Goal: Task Accomplishment & Management: Manage account settings

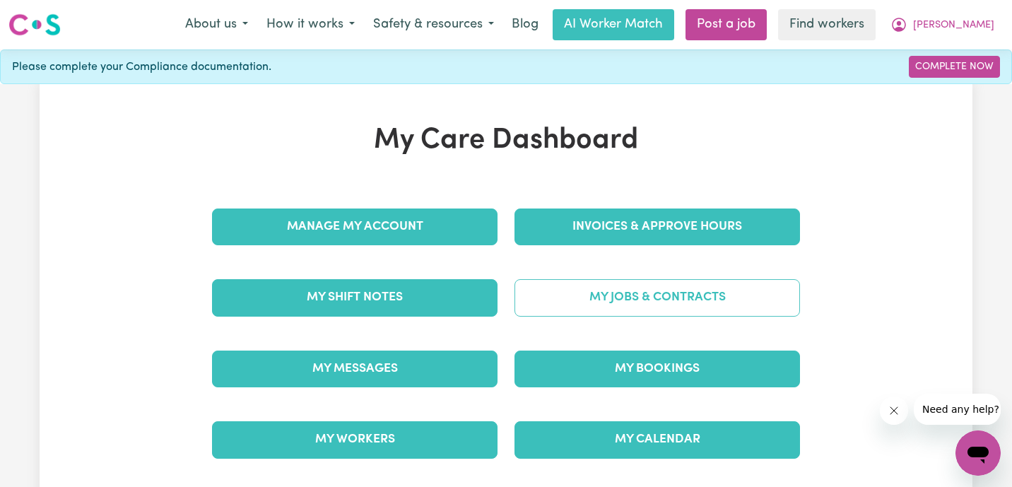
click at [621, 304] on link "My Jobs & Contracts" at bounding box center [658, 297] width 286 height 37
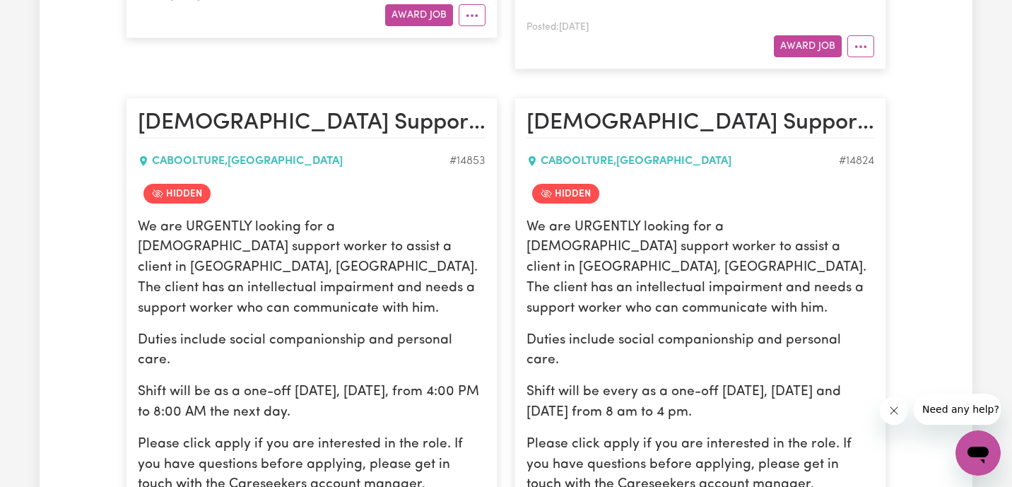
scroll to position [908, 0]
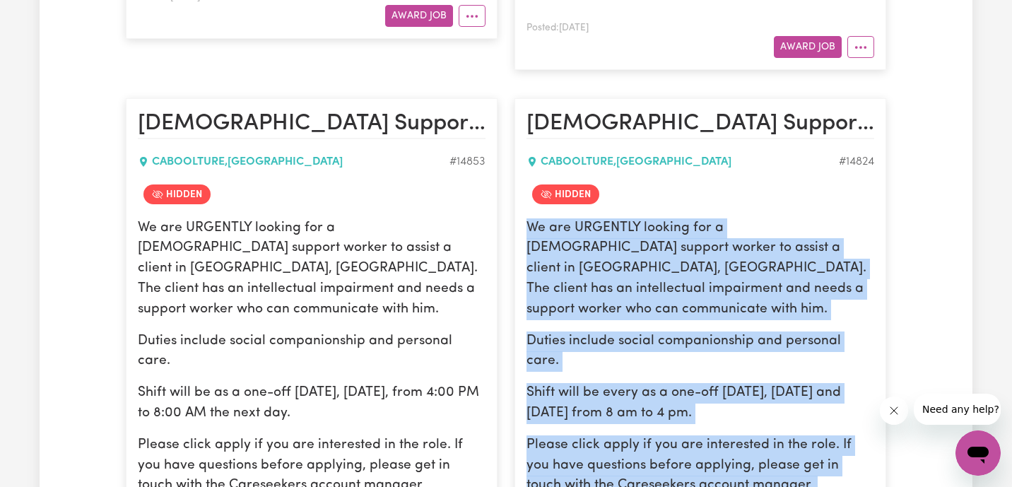
drag, startPoint x: 528, startPoint y: 165, endPoint x: 783, endPoint y: 411, distance: 354.5
click at [783, 411] on div "We are URGENTLY looking for a [DEMOGRAPHIC_DATA] support worker to assist a cli…" at bounding box center [701, 377] width 348 height 319
copy div "We are URGENTLY looking for a [DEMOGRAPHIC_DATA] support worker to assist a cli…"
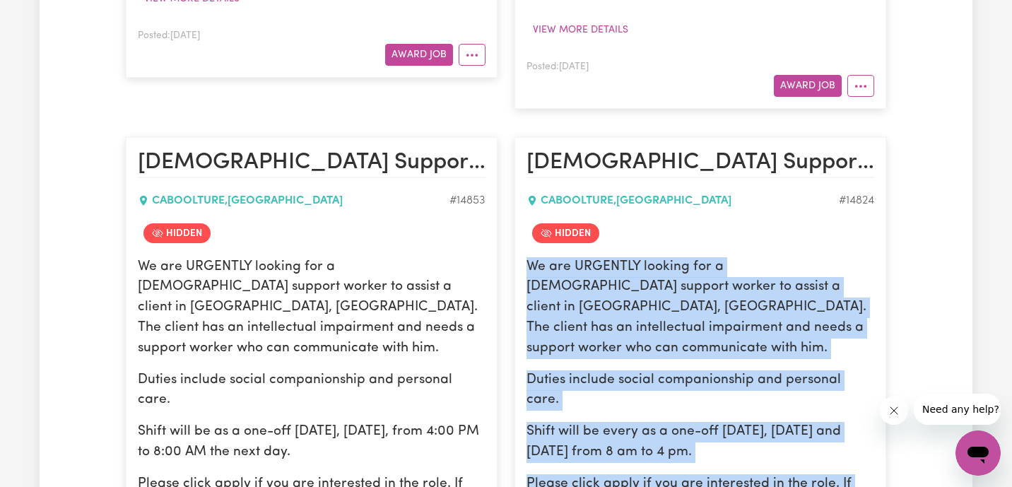
scroll to position [0, 0]
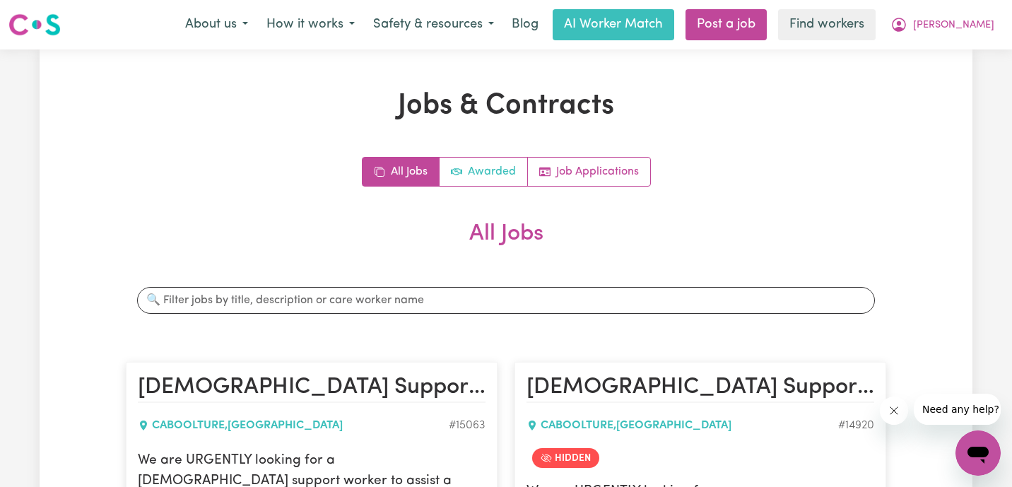
click at [484, 164] on link "Awarded" at bounding box center [484, 172] width 88 height 28
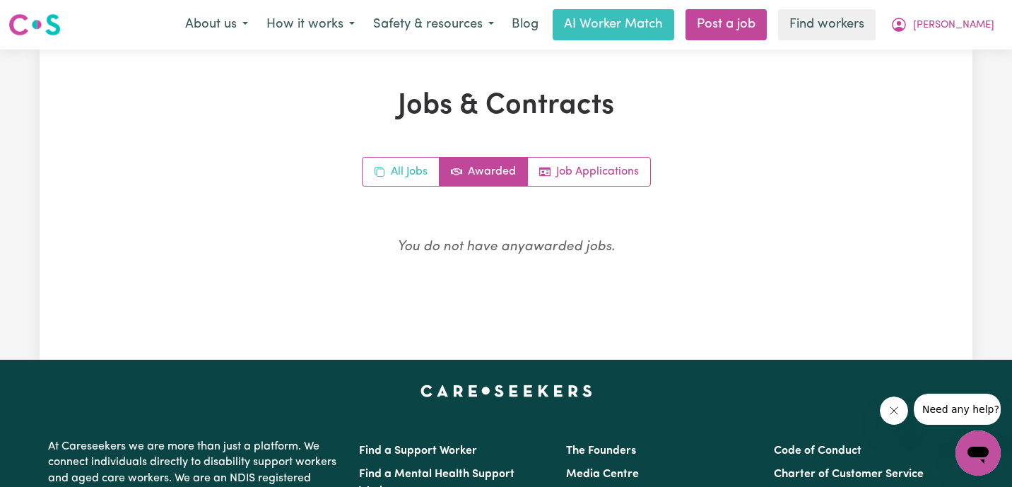
click at [397, 180] on link "All Jobs" at bounding box center [401, 172] width 77 height 28
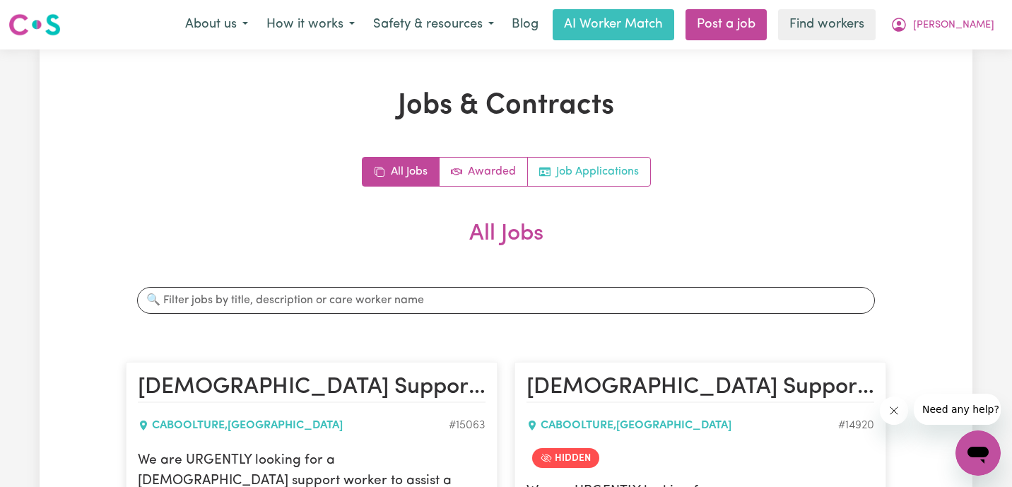
click at [563, 182] on link "Job Applications" at bounding box center [589, 172] width 122 height 28
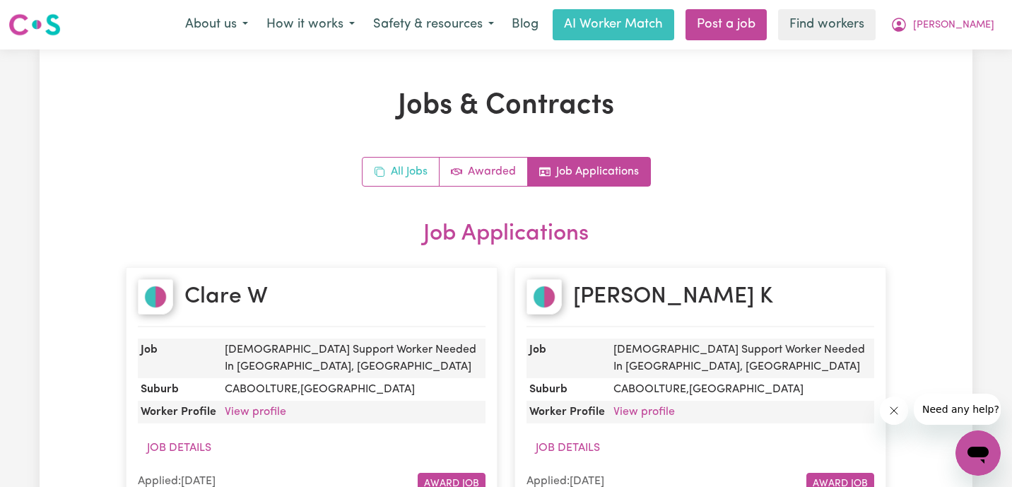
click at [409, 175] on link "All Jobs" at bounding box center [401, 172] width 77 height 28
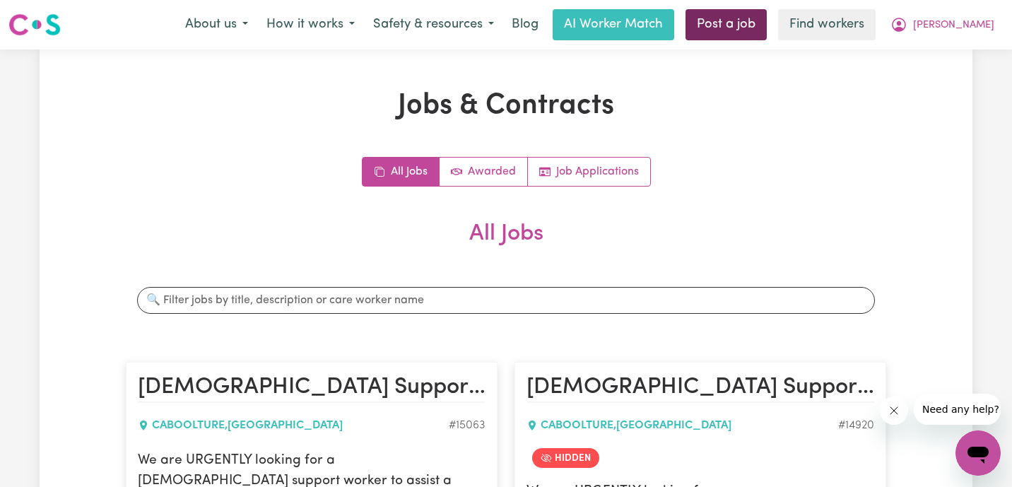
click at [767, 28] on link "Post a job" at bounding box center [726, 24] width 81 height 31
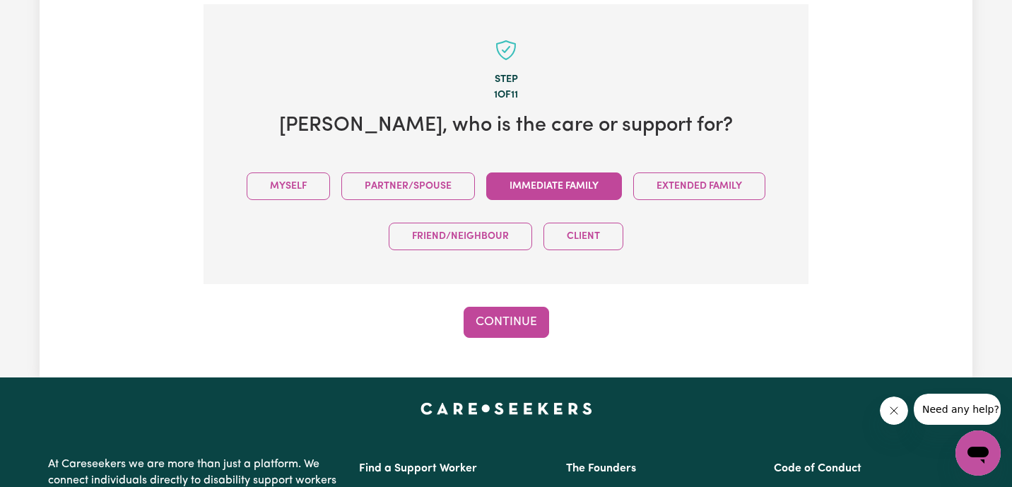
scroll to position [310, 0]
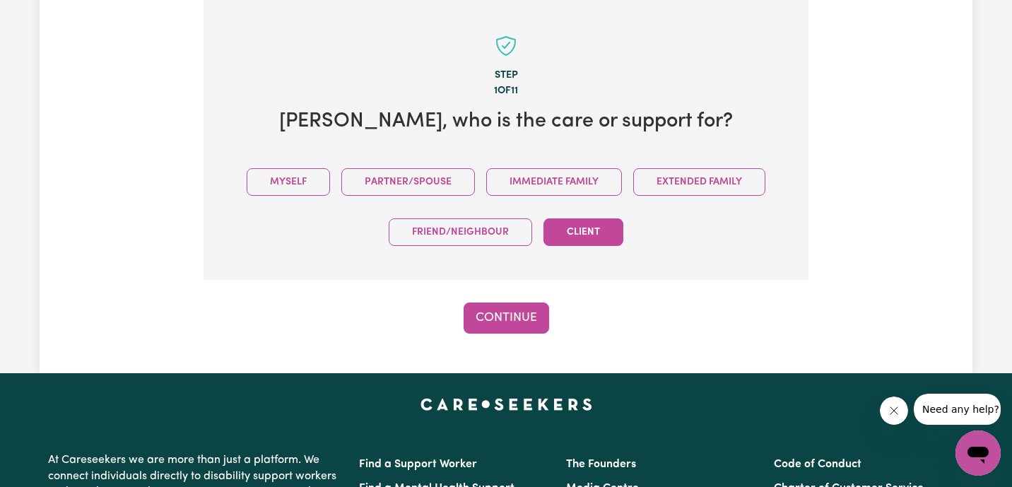
click at [601, 235] on button "Client" at bounding box center [584, 232] width 80 height 28
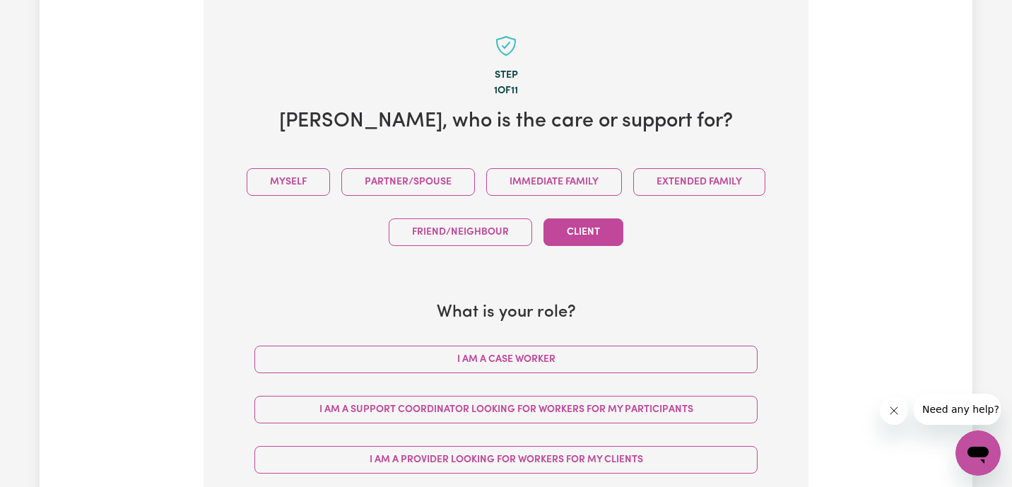
scroll to position [329, 0]
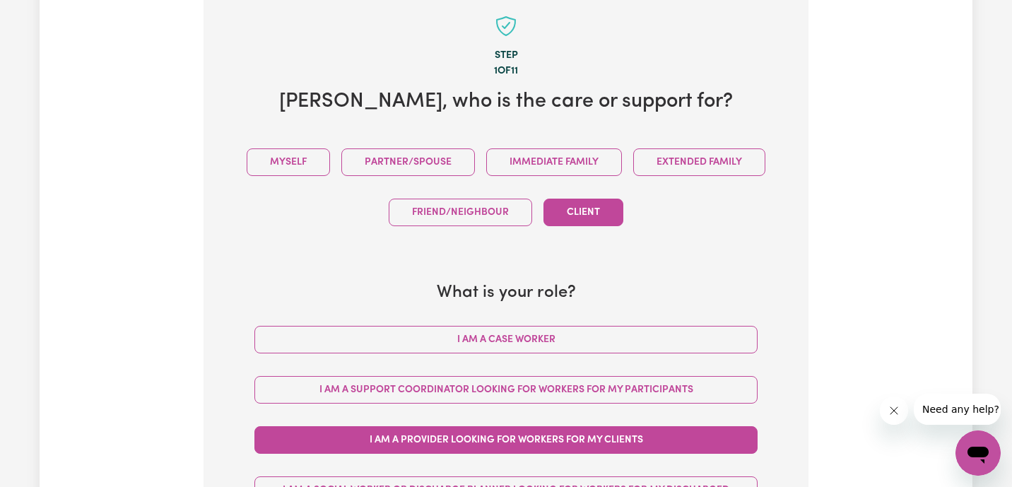
click at [484, 439] on button "I am a Provider looking for workers for my clients" at bounding box center [506, 440] width 503 height 28
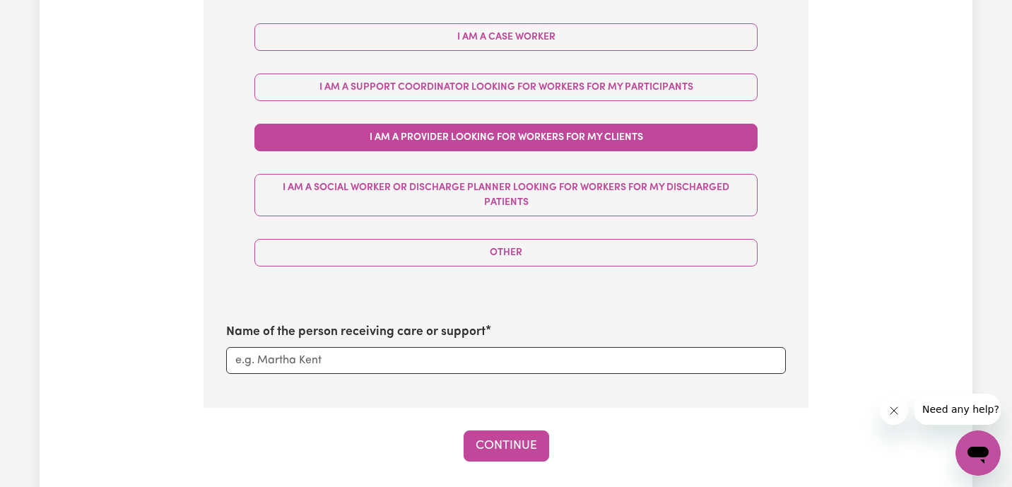
scroll to position [652, 0]
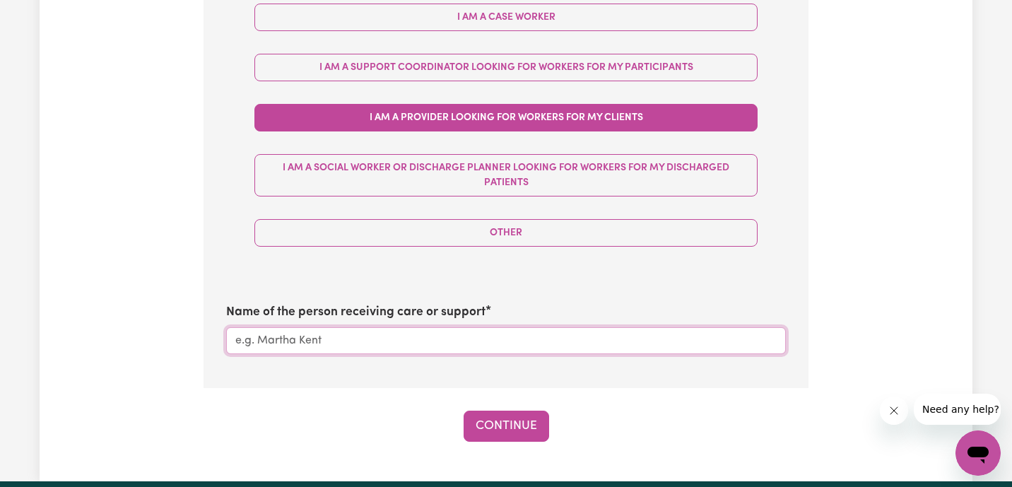
click at [320, 344] on input "Name of the person receiving care or support" at bounding box center [506, 340] width 560 height 27
type input "[PERSON_NAME]"
click at [525, 414] on button "Continue" at bounding box center [507, 426] width 86 height 31
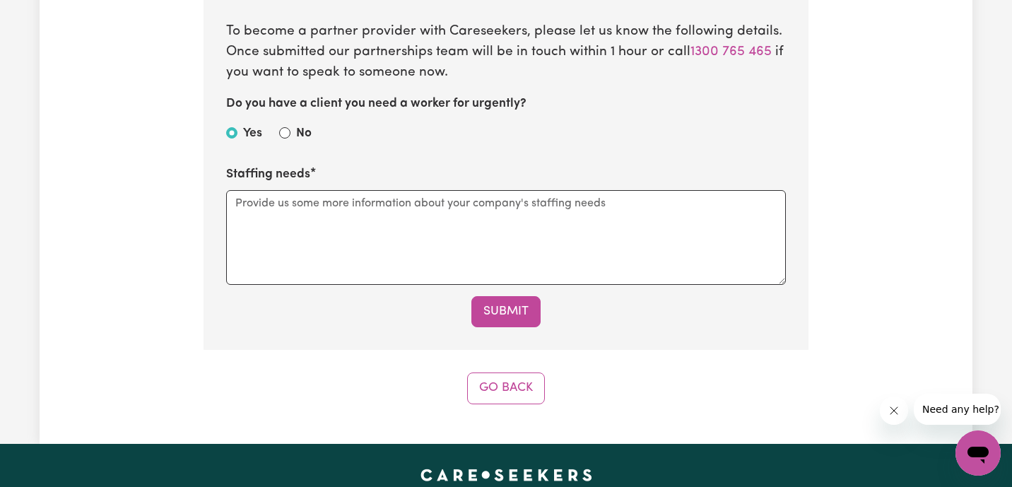
scroll to position [746, 0]
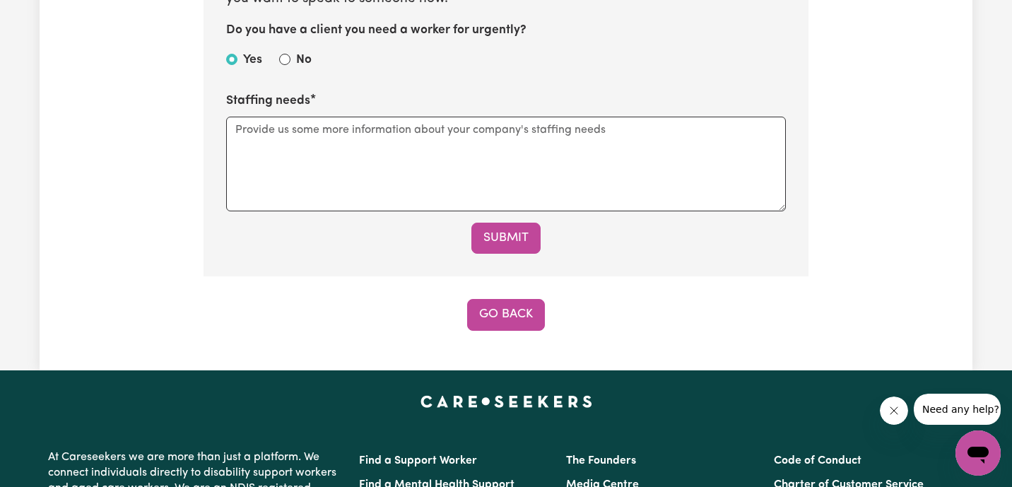
click at [493, 318] on button "Go Back" at bounding box center [506, 314] width 78 height 31
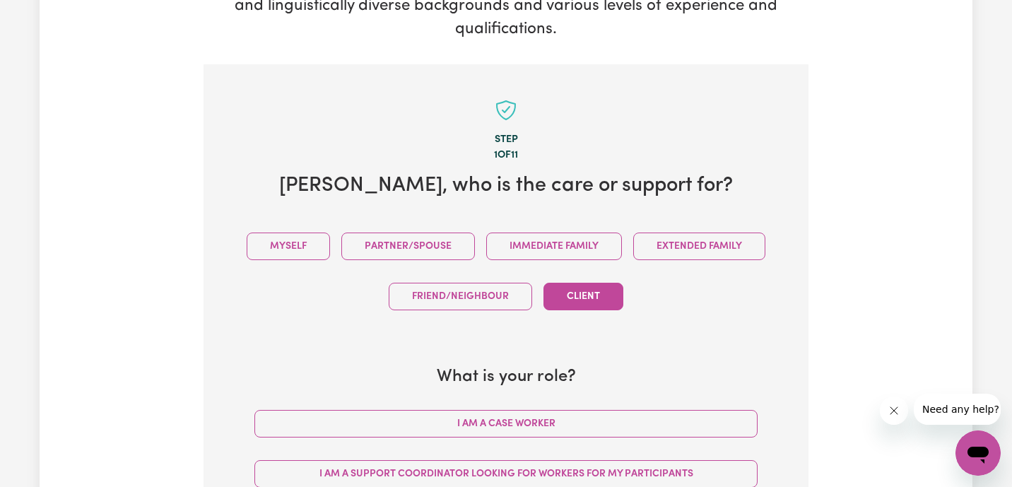
scroll to position [295, 0]
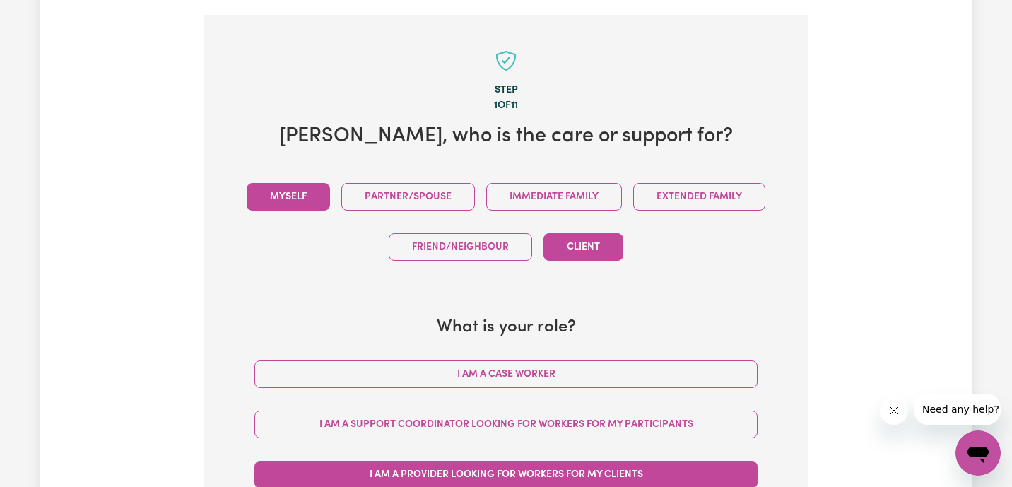
click at [284, 192] on button "Myself" at bounding box center [288, 197] width 83 height 28
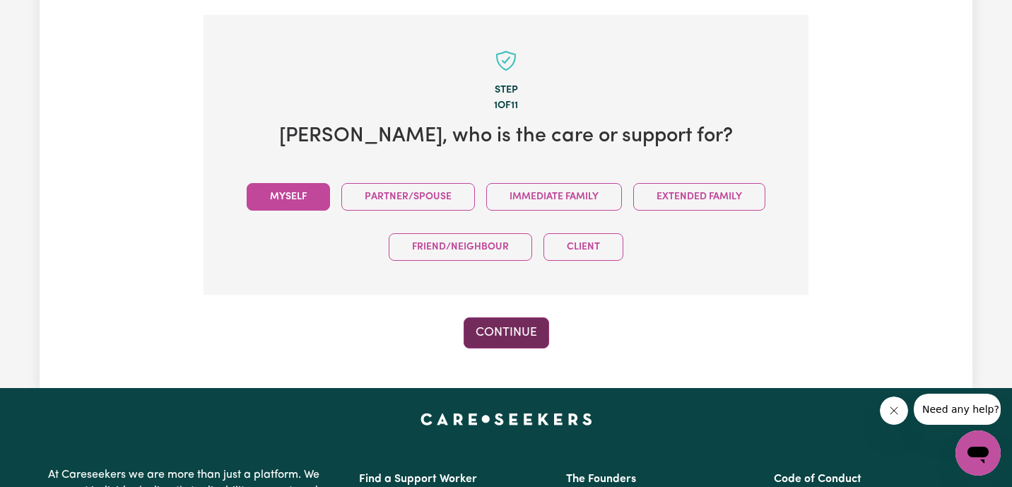
click at [512, 331] on button "Continue" at bounding box center [507, 332] width 86 height 31
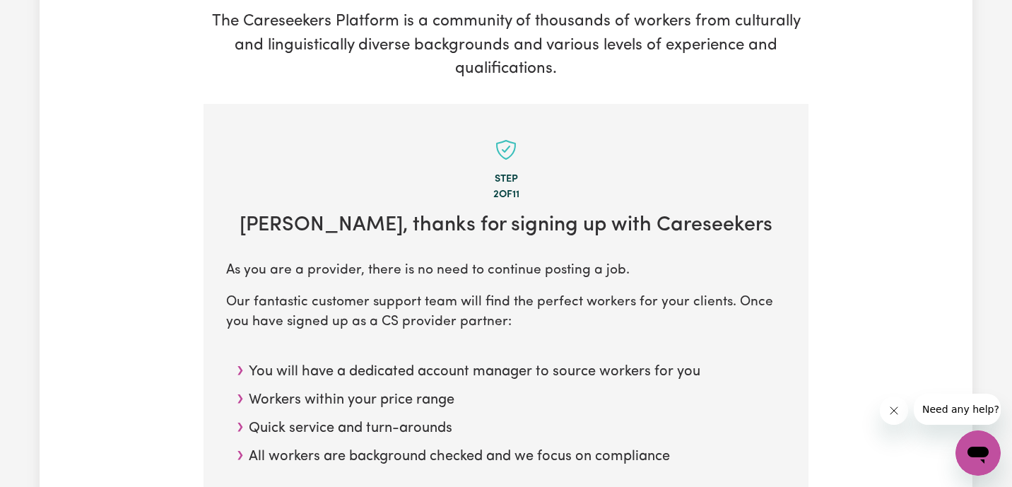
scroll to position [0, 0]
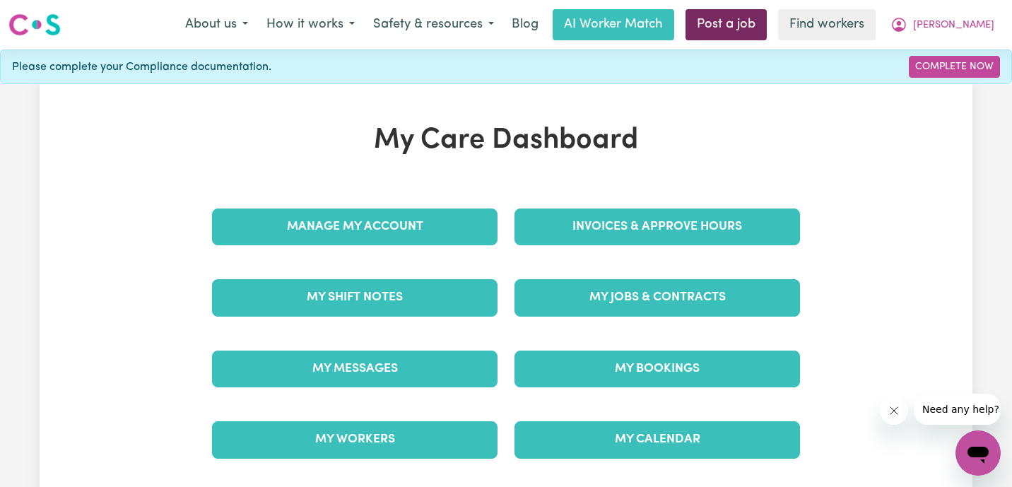
click at [757, 33] on link "Post a job" at bounding box center [726, 24] width 81 height 31
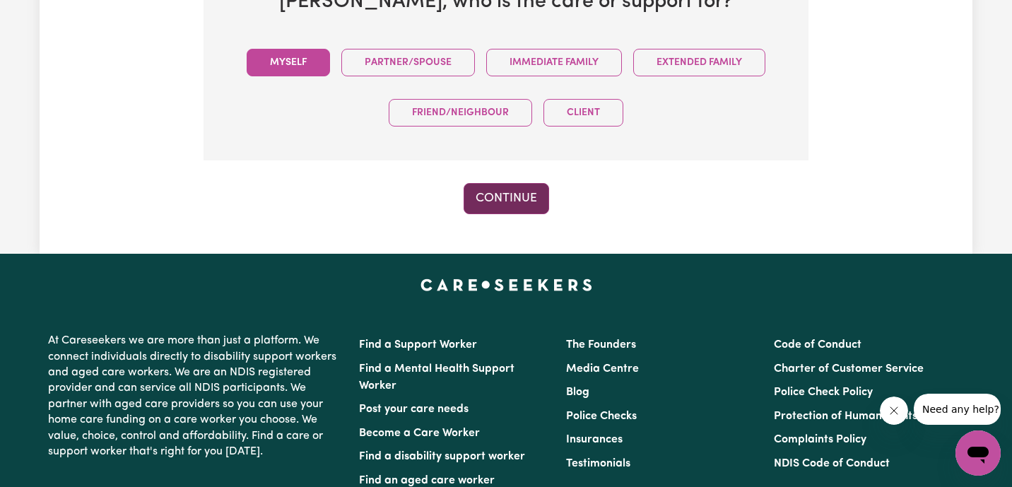
click at [526, 202] on button "Continue" at bounding box center [507, 198] width 86 height 31
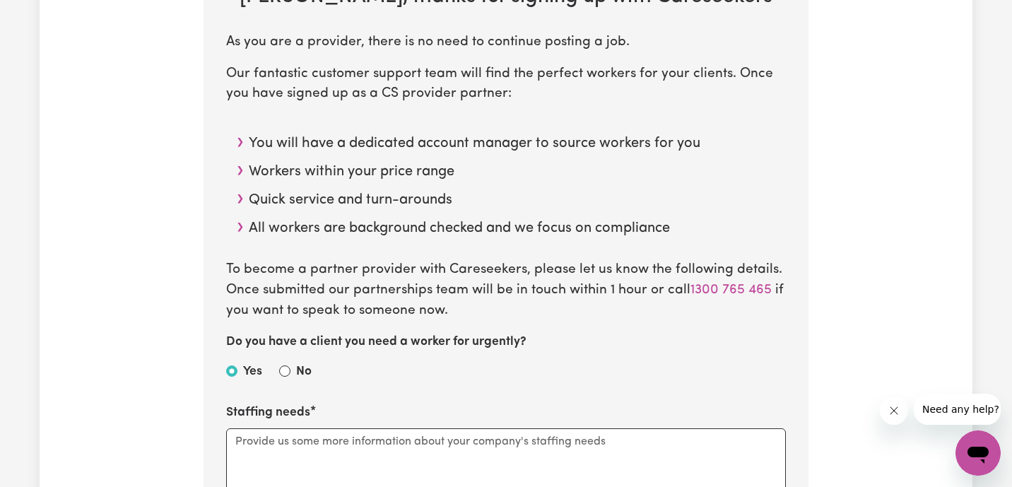
scroll to position [506, 0]
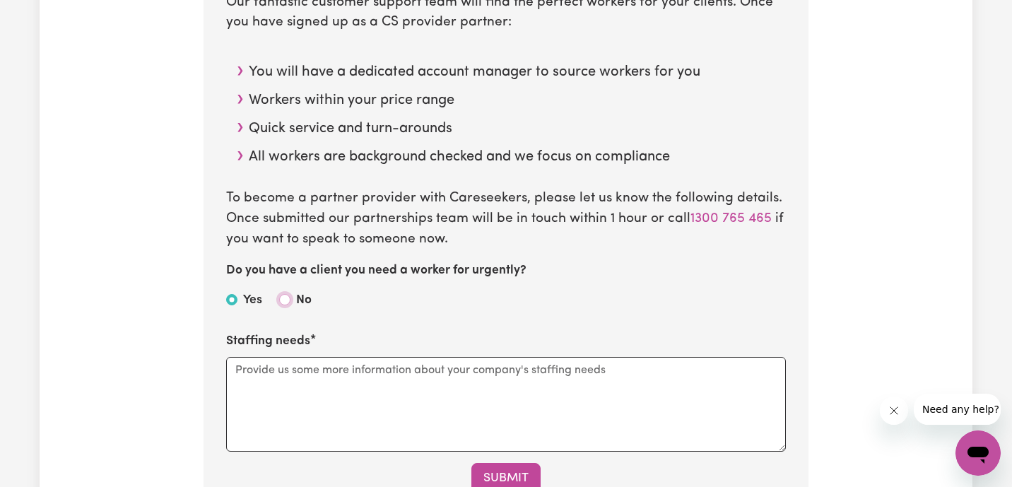
click at [282, 299] on input "No" at bounding box center [284, 299] width 11 height 11
radio input "true"
radio input "false"
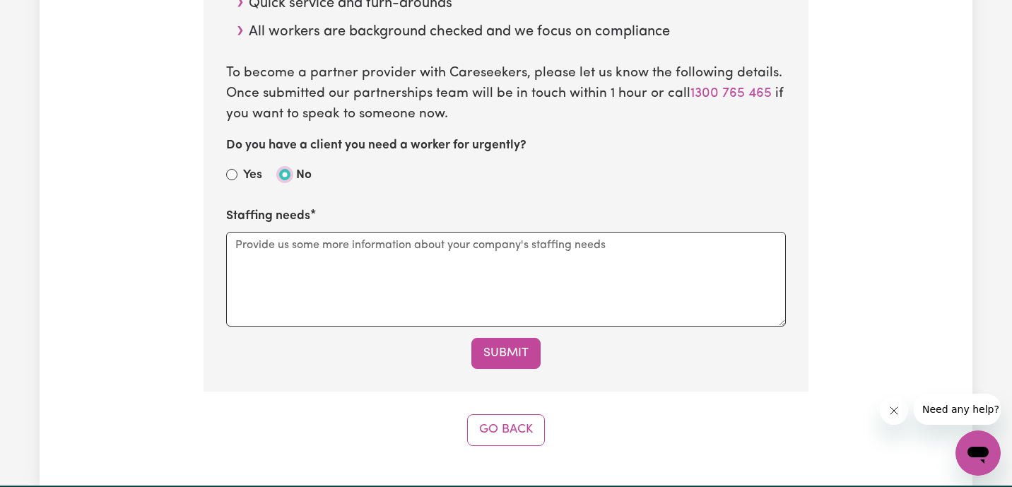
scroll to position [662, 0]
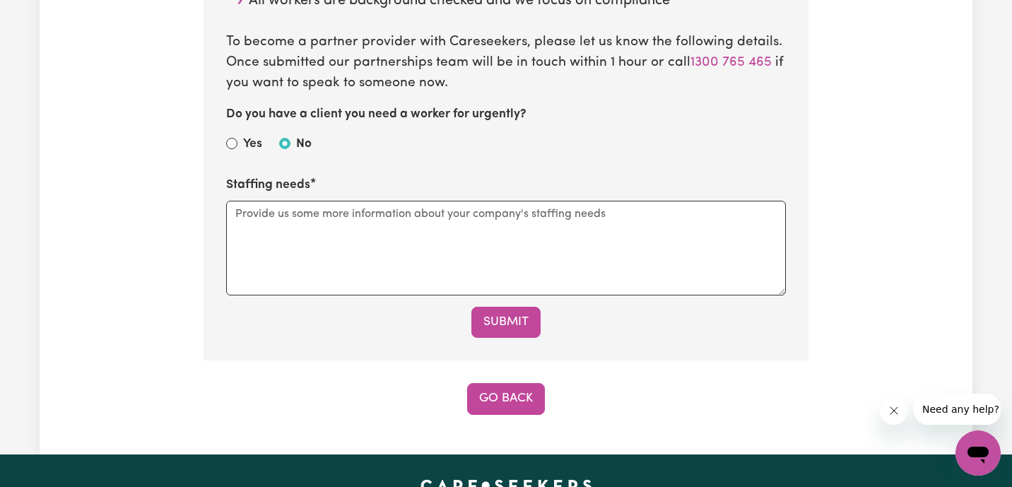
click at [506, 411] on button "Go Back" at bounding box center [506, 398] width 78 height 31
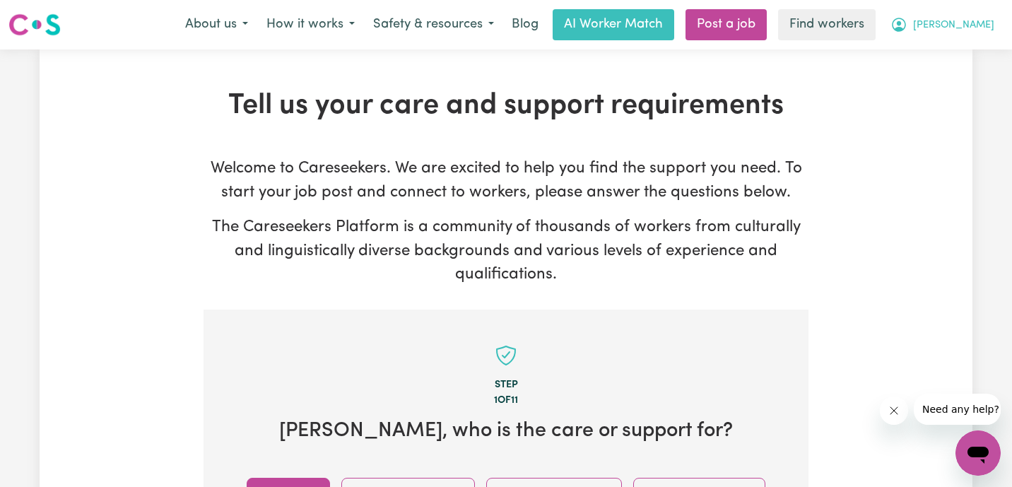
click at [957, 21] on span "[PERSON_NAME]" at bounding box center [953, 26] width 81 height 16
click at [957, 75] on link "Logout" at bounding box center [948, 81] width 112 height 27
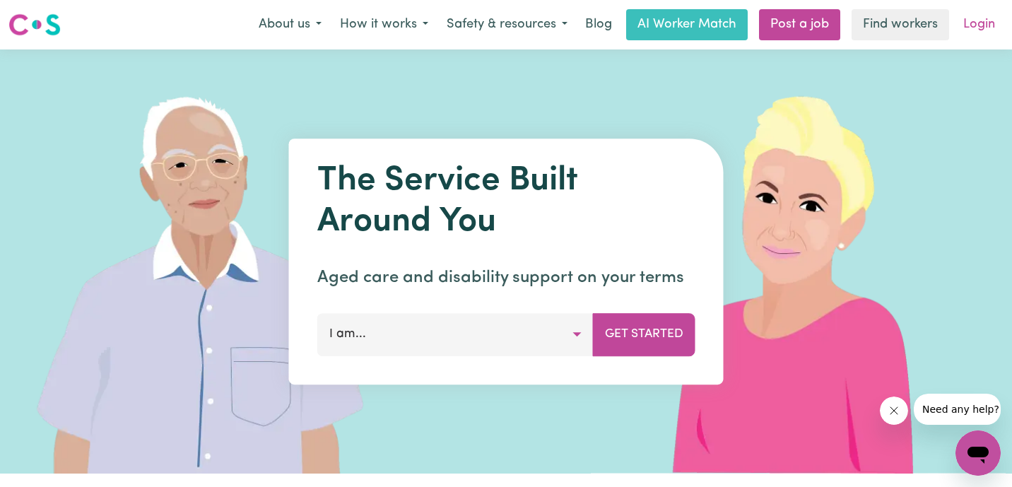
click at [991, 16] on link "Login" at bounding box center [979, 24] width 49 height 31
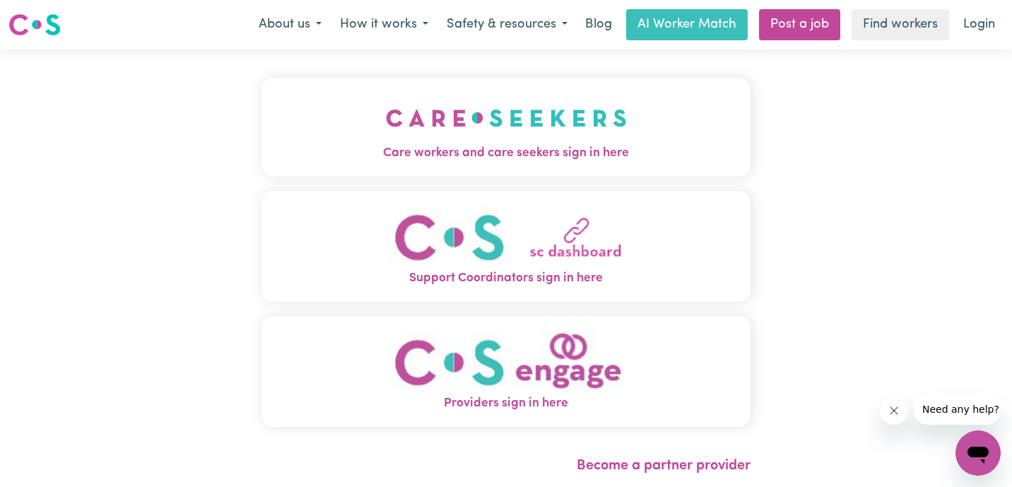
click at [352, 172] on button "Care workers and care seekers sign in here" at bounding box center [506, 127] width 489 height 99
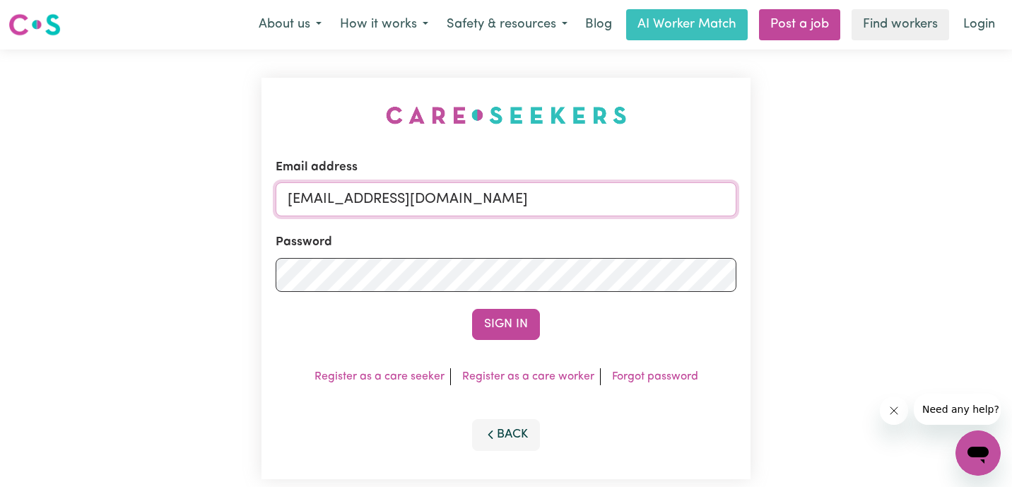
drag, startPoint x: 481, startPoint y: 193, endPoint x: 93, endPoint y: 134, distance: 391.9
click at [101, 136] on div "Email address [EMAIL_ADDRESS][DOMAIN_NAME] Password Sign In Register as a care …" at bounding box center [506, 278] width 1012 height 458
type input "[EMAIL_ADDRESS][DOMAIN_NAME]"
click at [472, 309] on button "Sign In" at bounding box center [506, 324] width 68 height 31
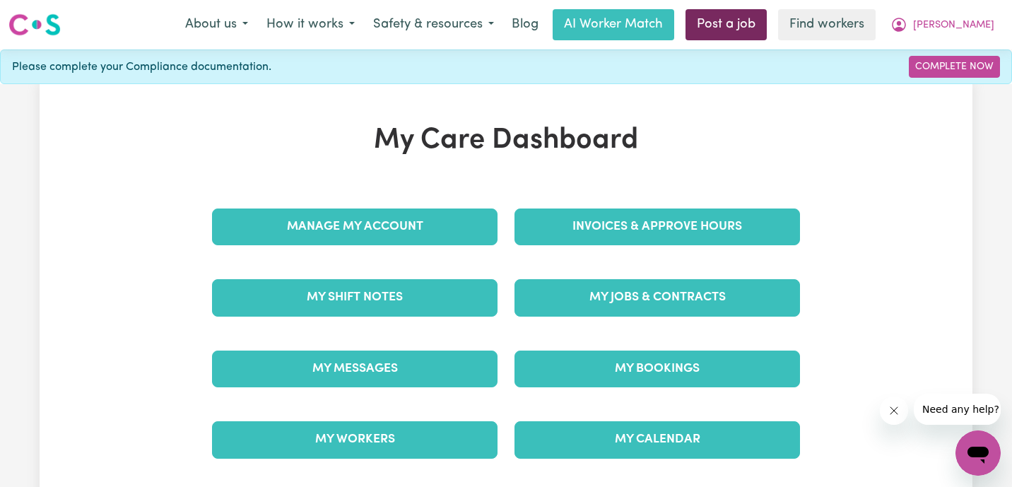
click at [759, 25] on link "Post a job" at bounding box center [726, 24] width 81 height 31
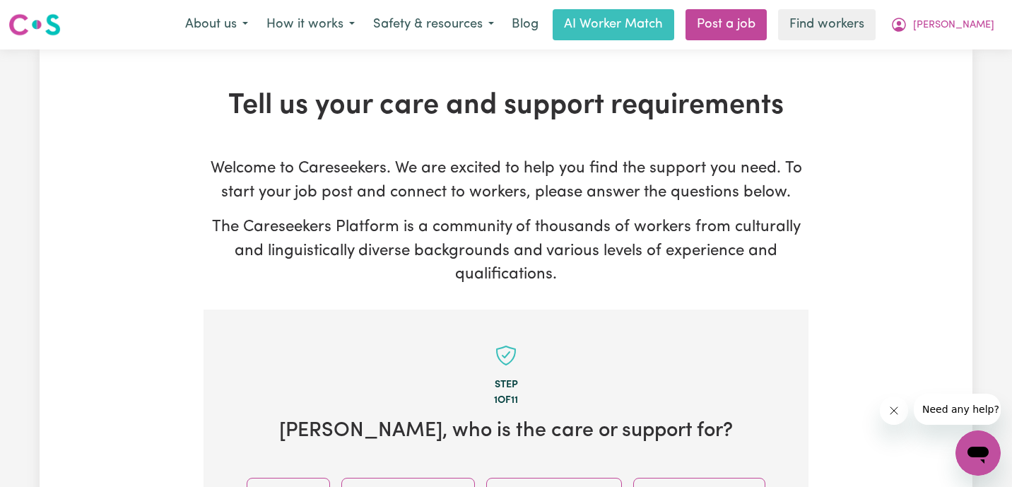
scroll to position [221, 0]
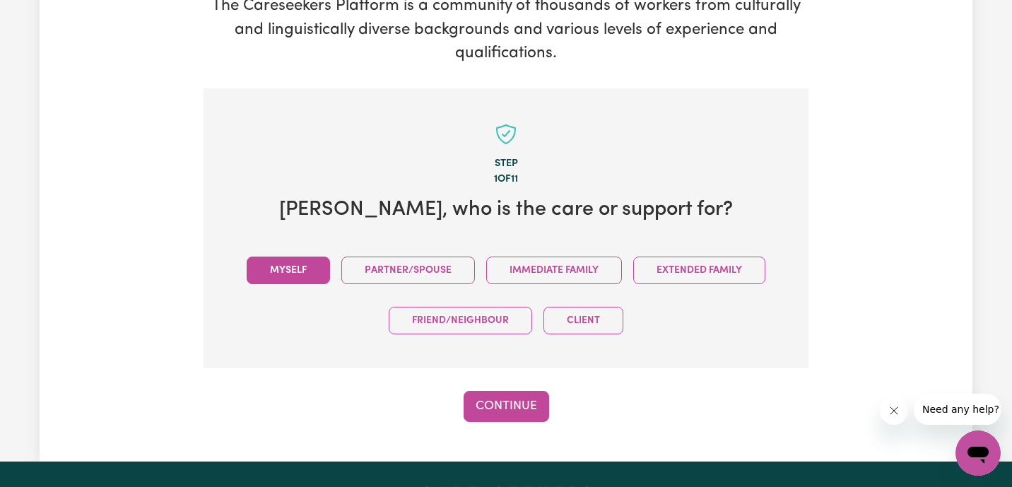
click at [288, 264] on button "Myself" at bounding box center [288, 271] width 83 height 28
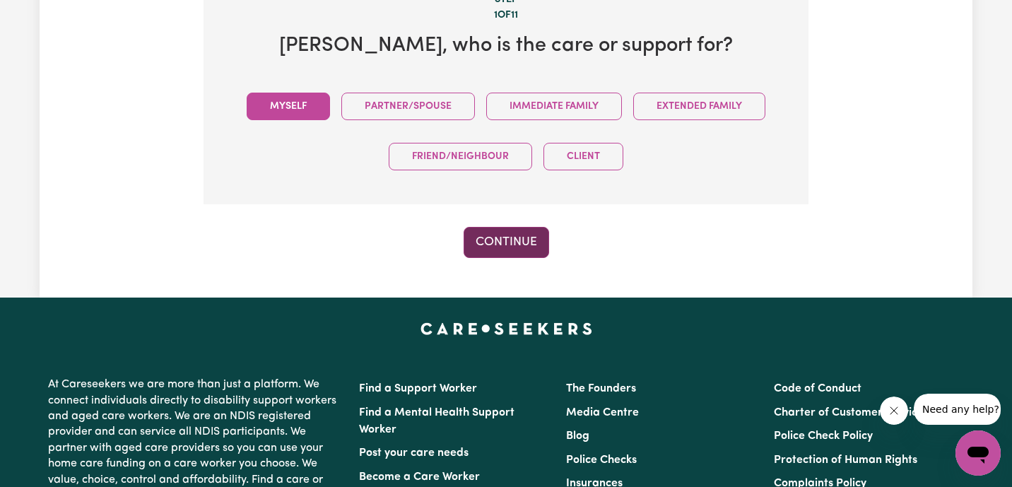
click at [512, 244] on button "Continue" at bounding box center [507, 242] width 86 height 31
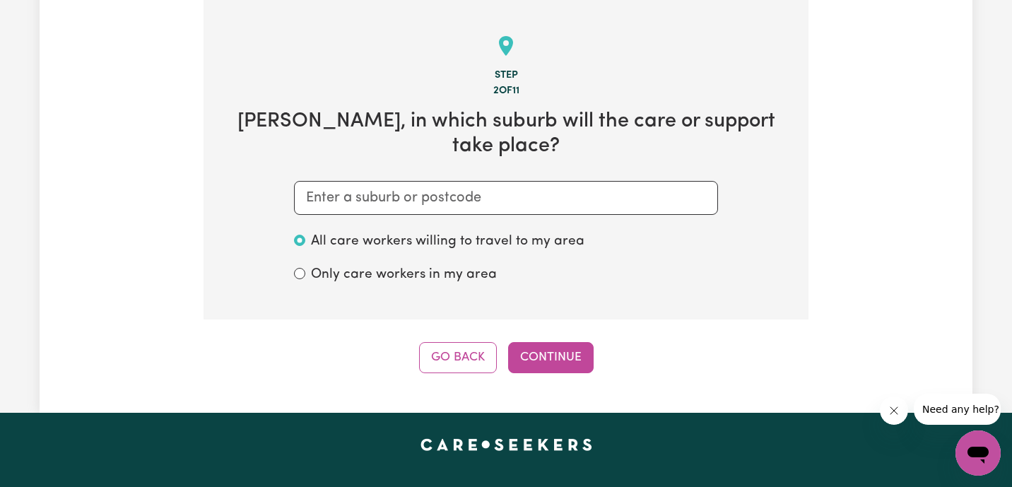
scroll to position [310, 0]
click at [383, 203] on input "text" at bounding box center [506, 198] width 424 height 34
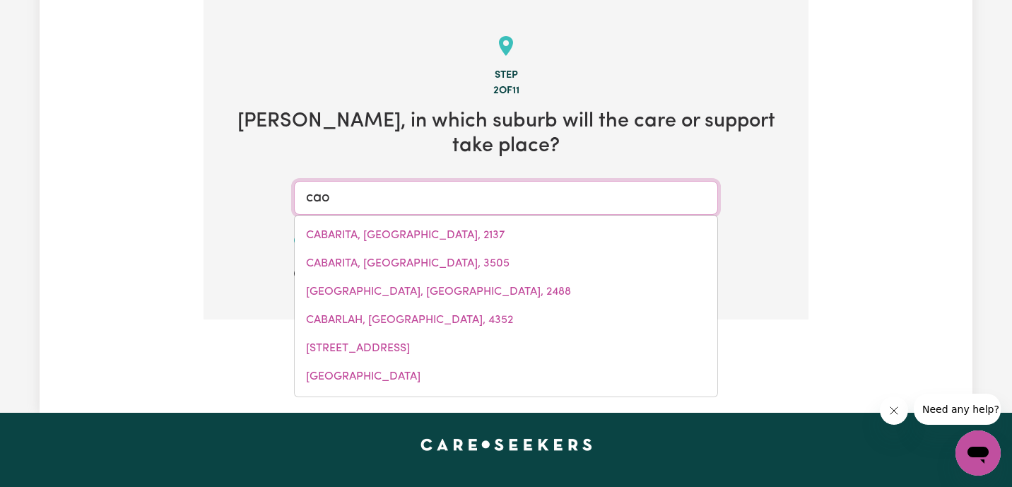
type input "ca"
type input "caBARITA, [GEOGRAPHIC_DATA], 2137"
type input "cab"
type input "cabARITA, [GEOGRAPHIC_DATA], 2137"
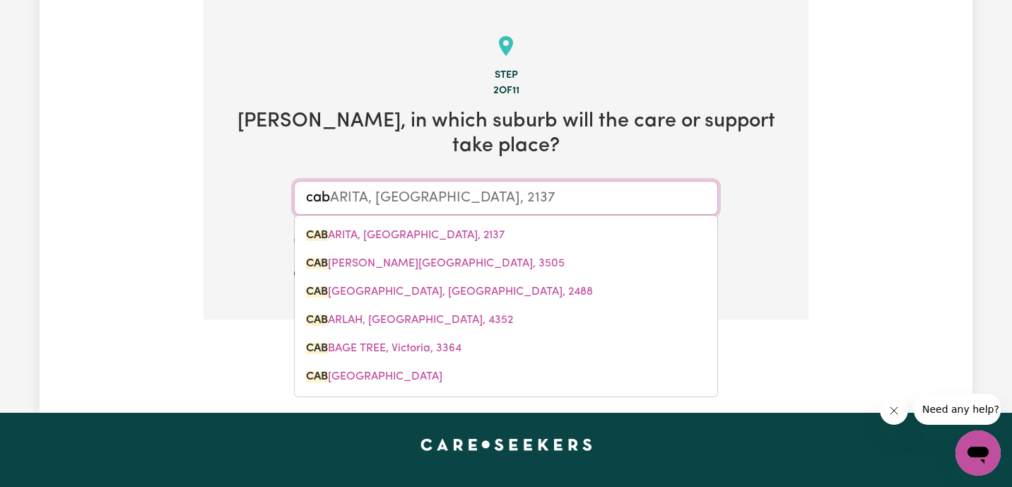
type input "cabo"
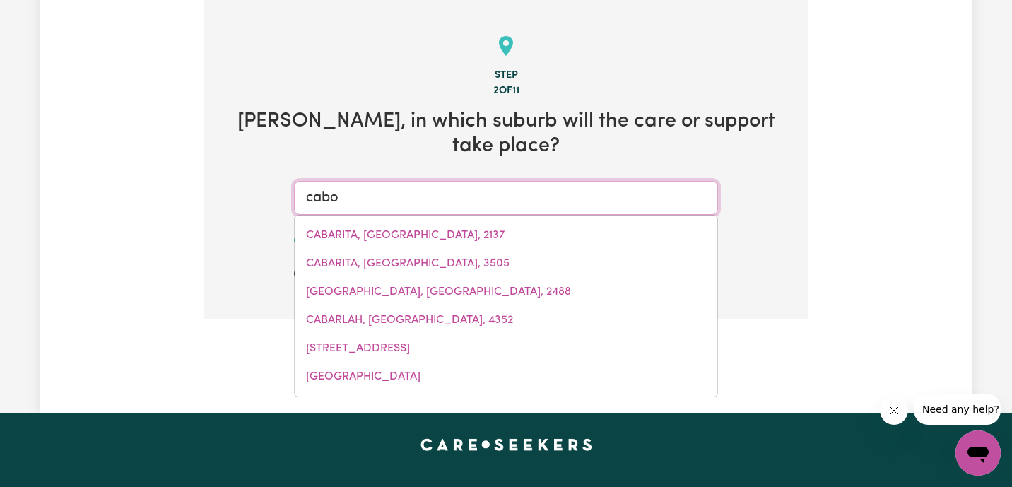
type input "caboo"
type input "cabooLTURE, [GEOGRAPHIC_DATA], 4510"
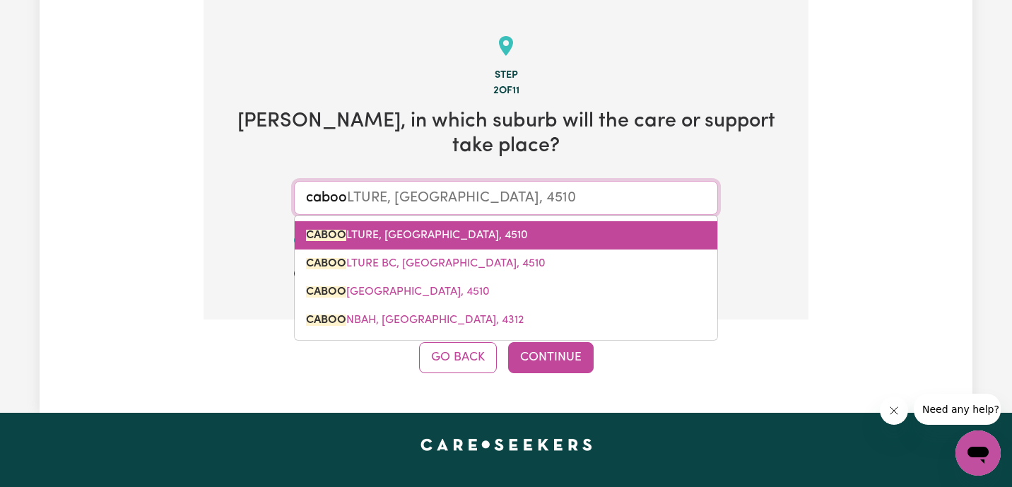
click at [409, 237] on span "CABOO LTURE, [GEOGRAPHIC_DATA], 4510" at bounding box center [417, 235] width 222 height 11
type input "CABOOLTURE, [GEOGRAPHIC_DATA], 4510"
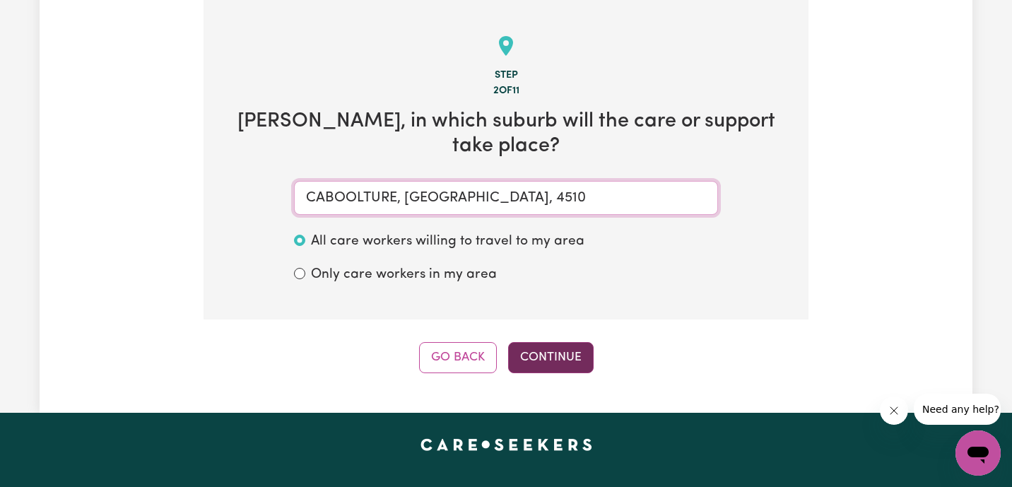
type input "CABOOLTURE, [GEOGRAPHIC_DATA], 4510"
click at [537, 360] on button "Continue" at bounding box center [551, 357] width 86 height 31
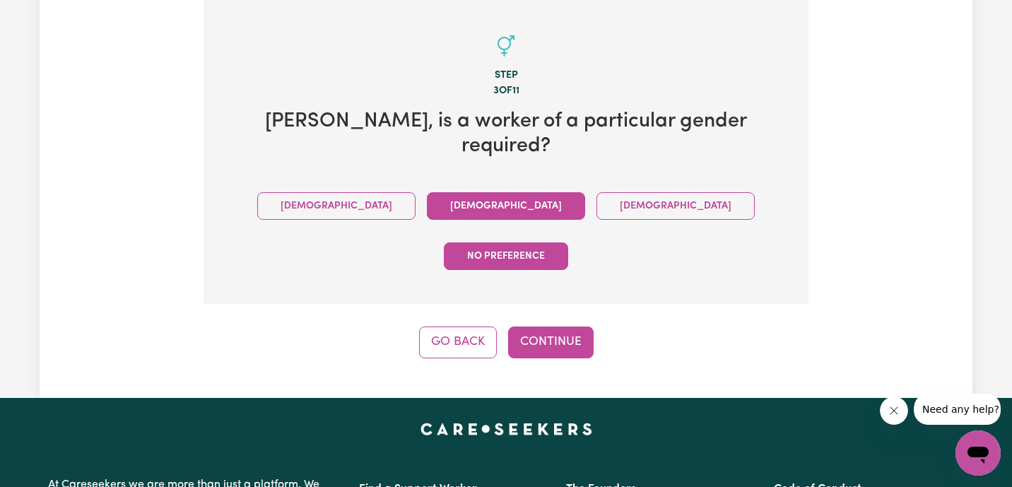
click at [445, 192] on button "[DEMOGRAPHIC_DATA]" at bounding box center [506, 206] width 158 height 28
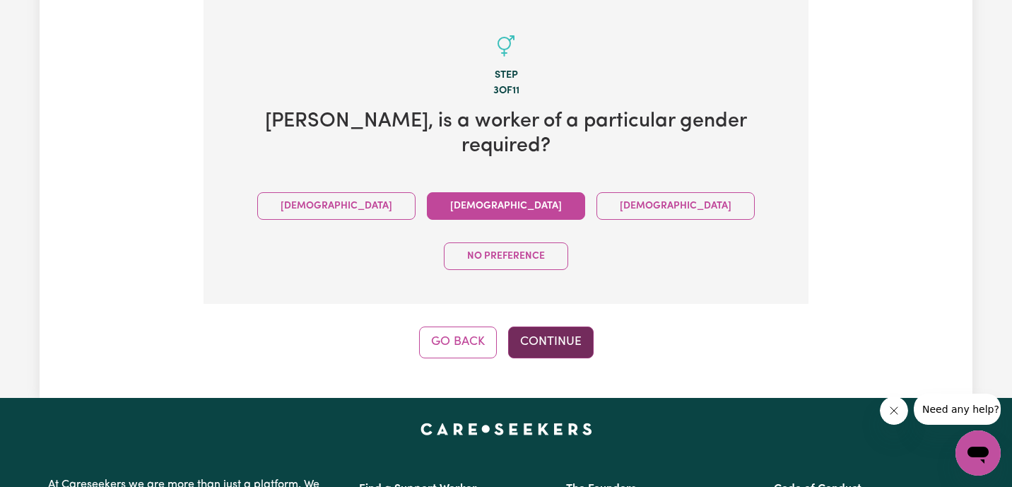
click at [567, 327] on button "Continue" at bounding box center [551, 342] width 86 height 31
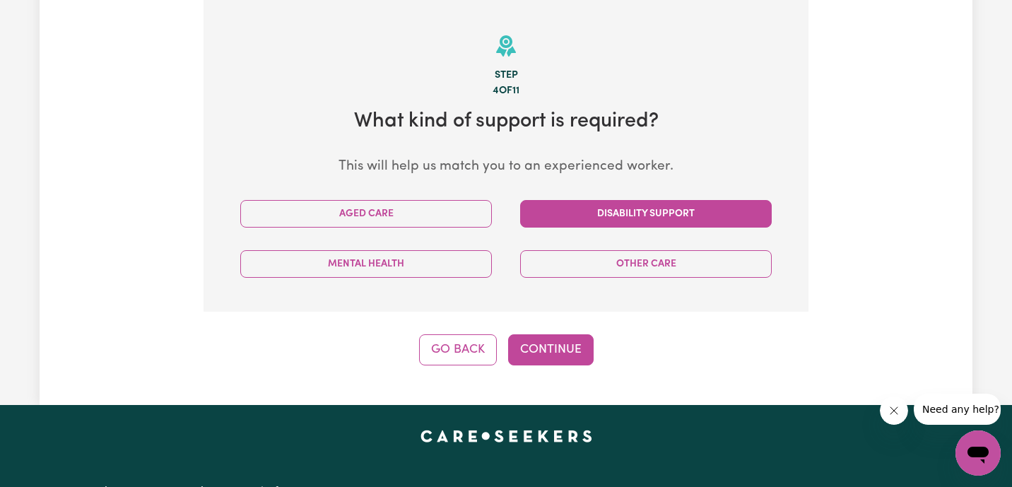
click at [634, 217] on button "Disability Support" at bounding box center [646, 214] width 252 height 28
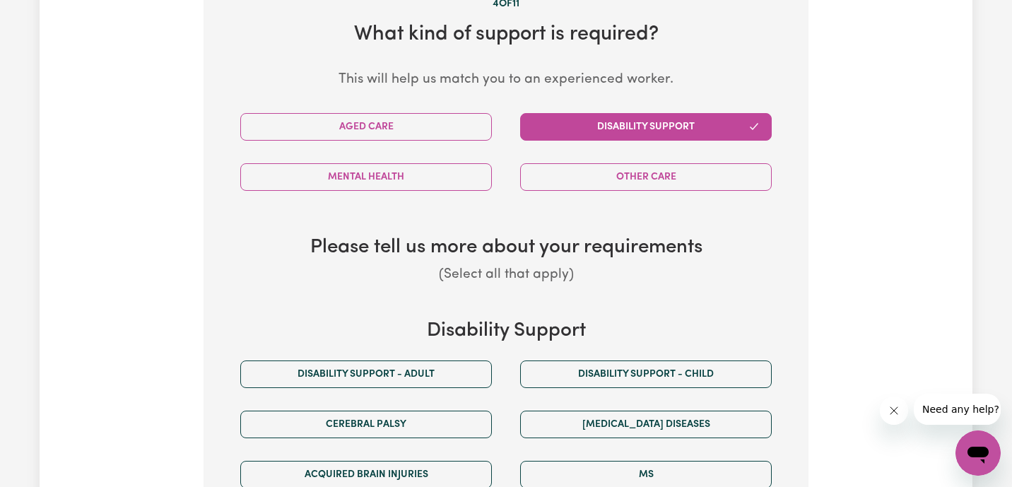
scroll to position [457, 0]
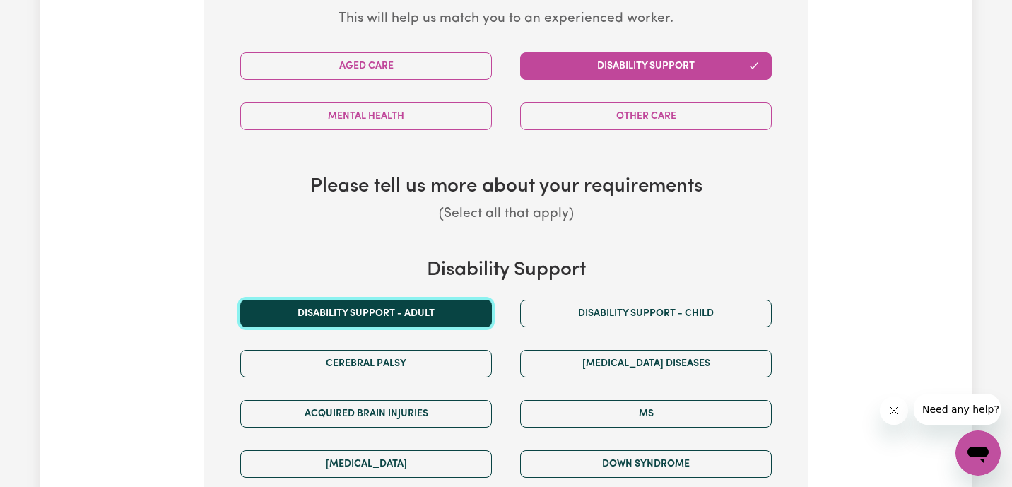
click at [429, 320] on button "Disability support - Adult" at bounding box center [366, 314] width 252 height 28
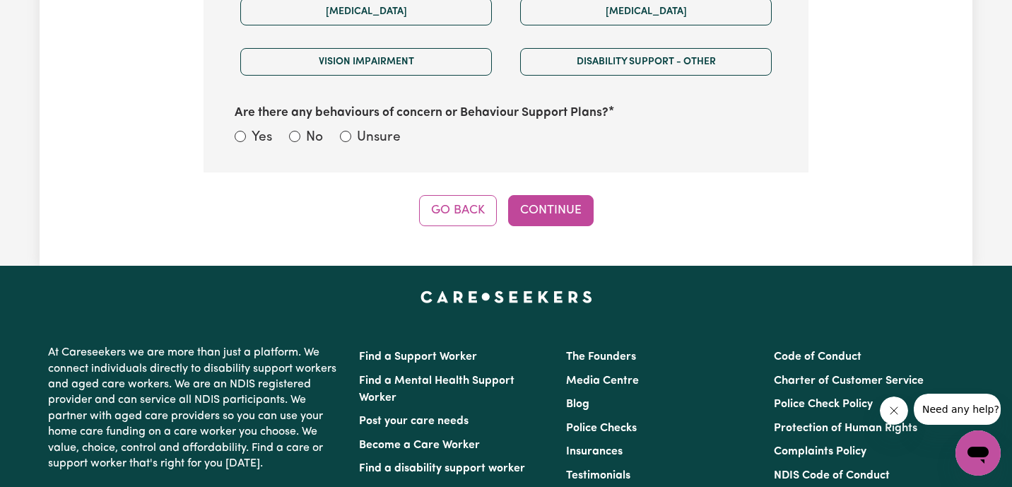
scroll to position [976, 0]
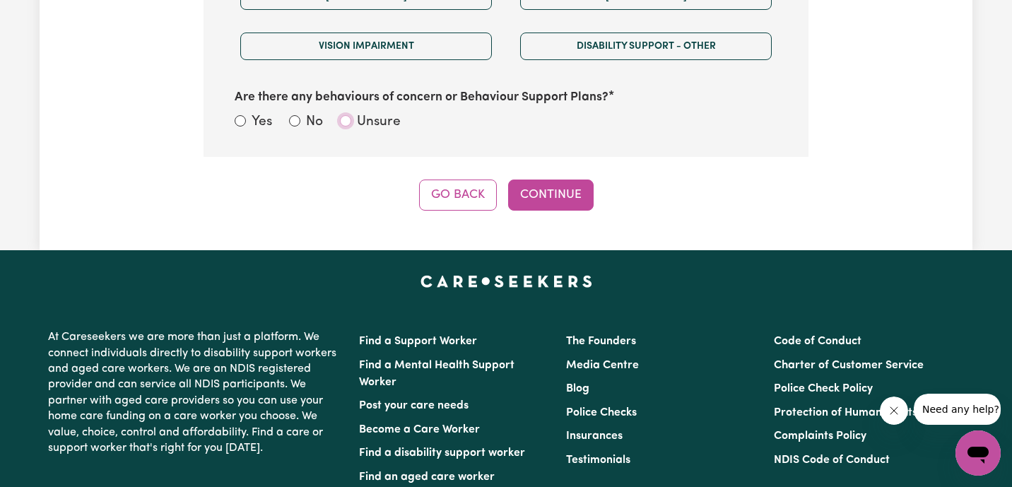
click at [349, 121] on input "Unsure" at bounding box center [345, 120] width 11 height 11
radio input "true"
click at [532, 192] on button "Continue" at bounding box center [551, 195] width 86 height 31
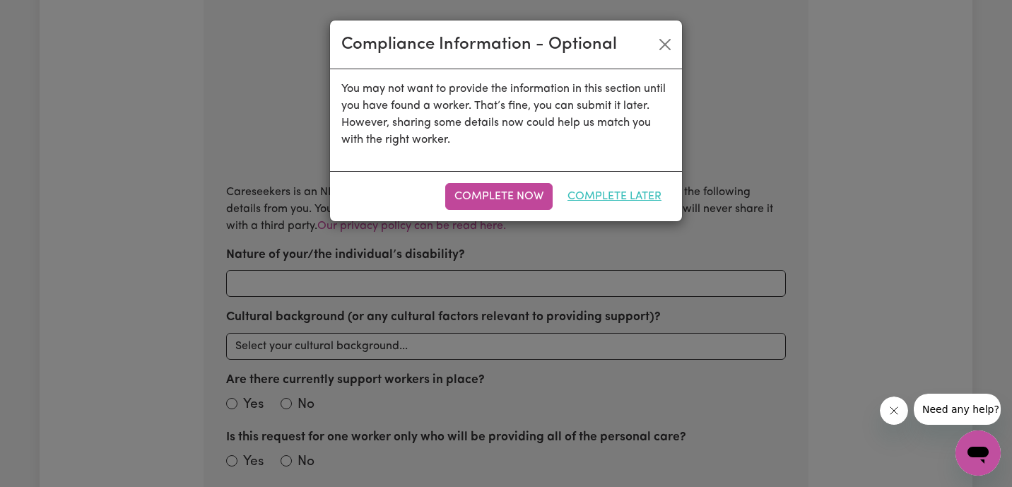
scroll to position [310, 0]
click at [609, 197] on button "Complete Later" at bounding box center [615, 196] width 112 height 27
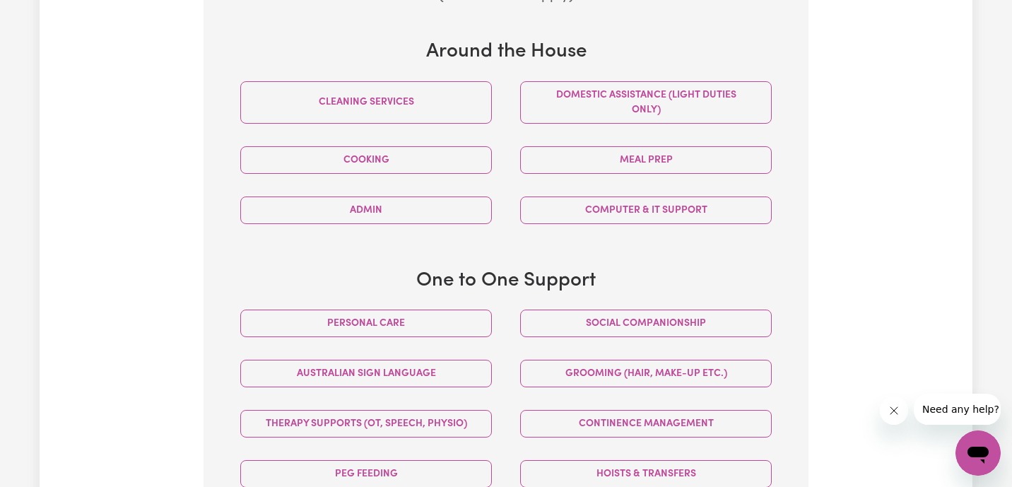
scroll to position [506, 0]
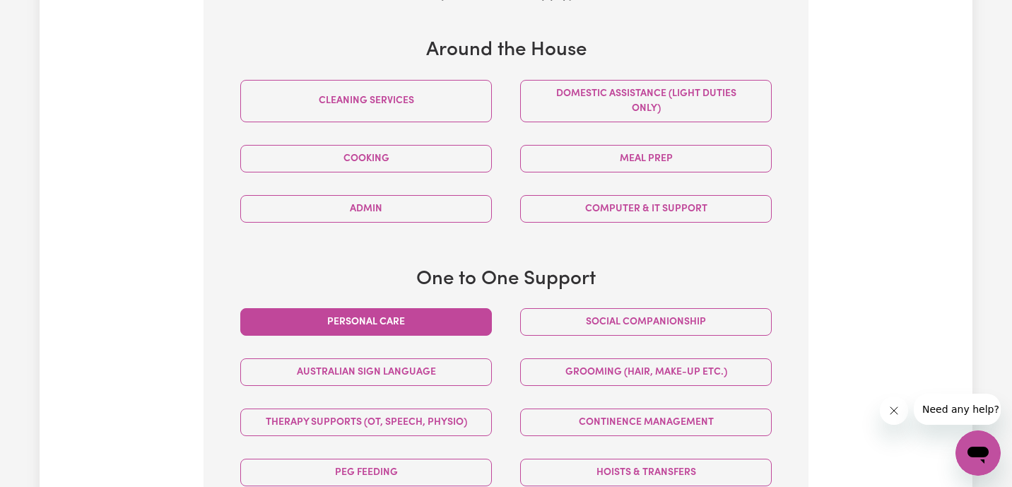
click at [363, 316] on button "Personal care" at bounding box center [366, 322] width 252 height 28
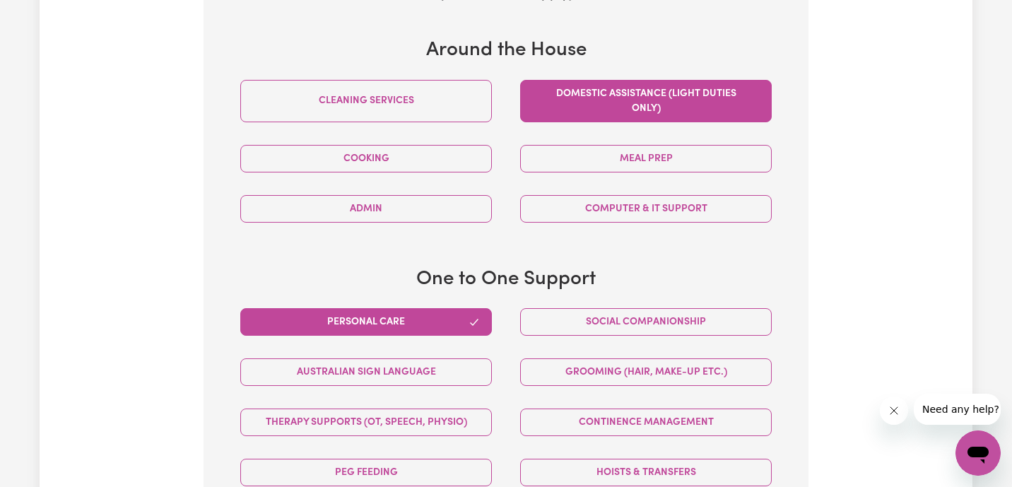
click at [636, 96] on button "Domestic assistance (light duties only)" at bounding box center [646, 101] width 252 height 42
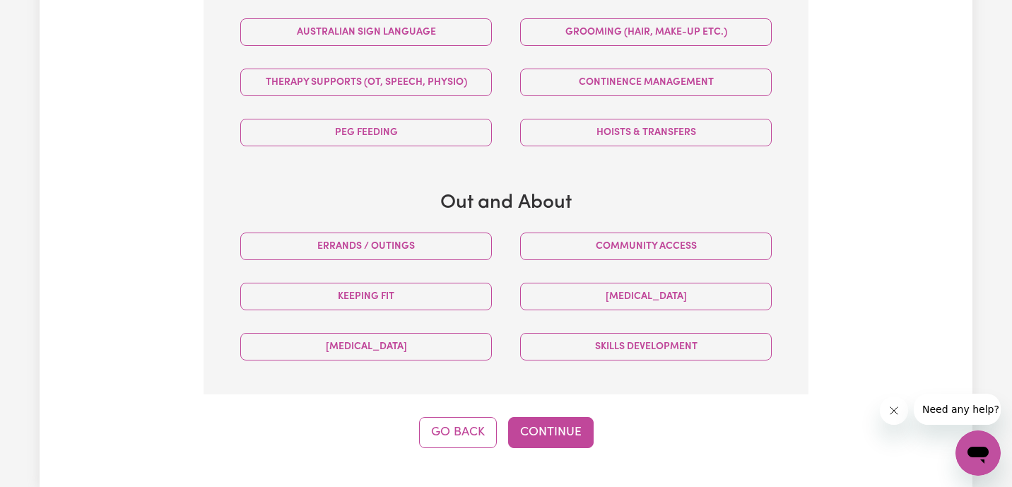
scroll to position [853, 0]
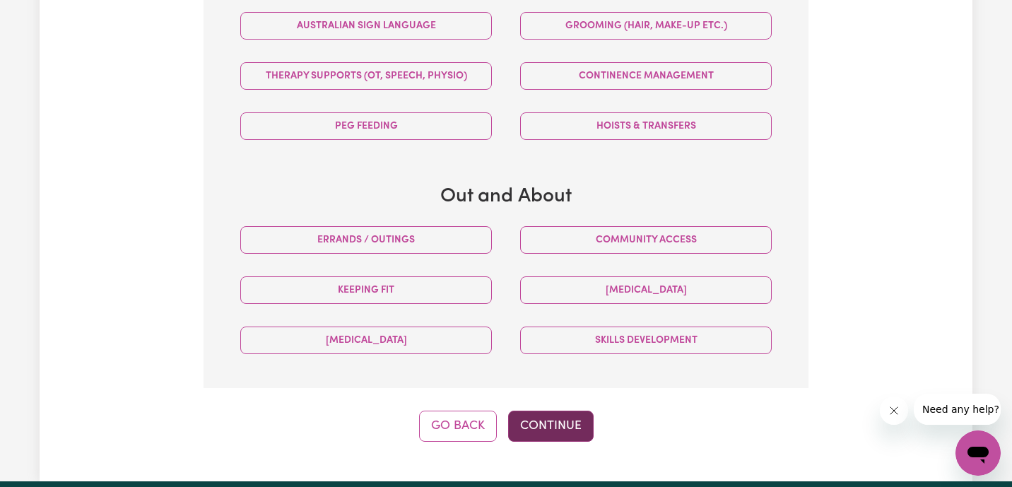
click at [576, 431] on button "Continue" at bounding box center [551, 426] width 86 height 31
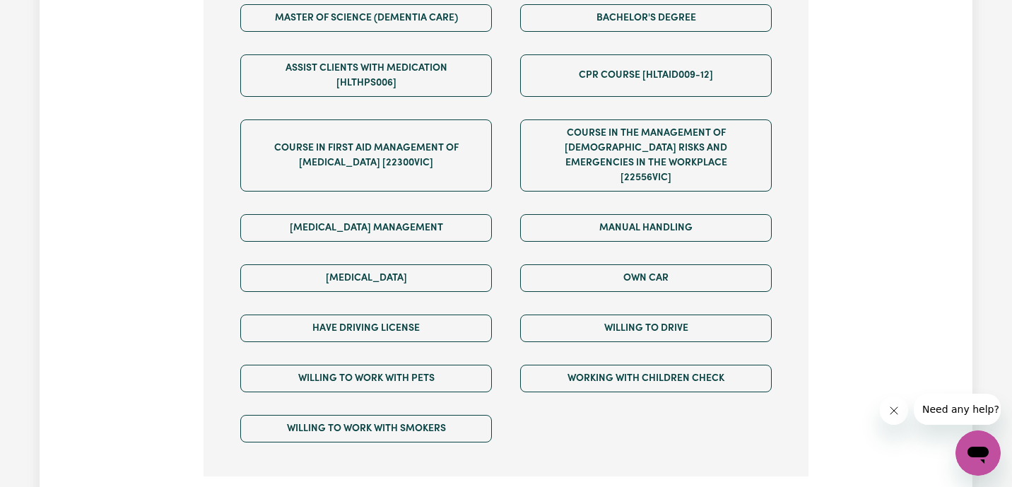
scroll to position [969, 0]
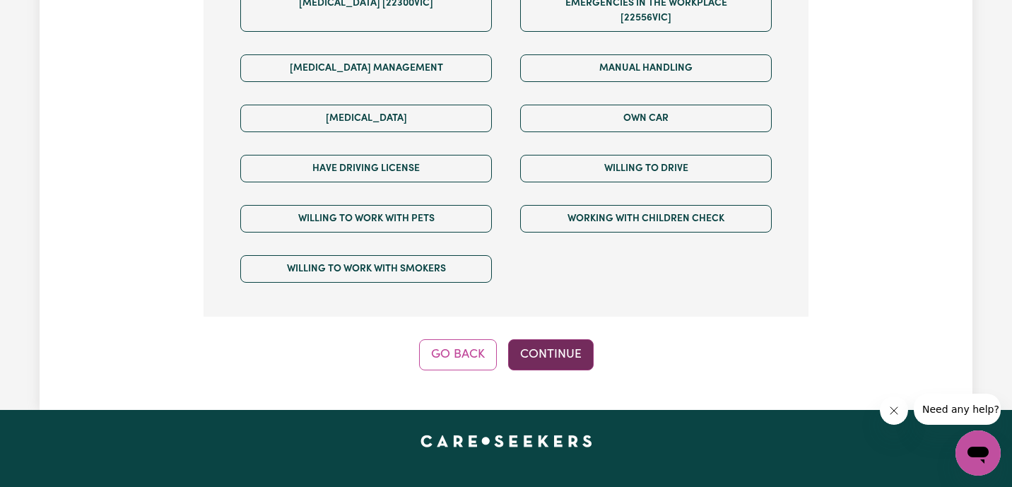
click at [563, 339] on button "Continue" at bounding box center [551, 354] width 86 height 31
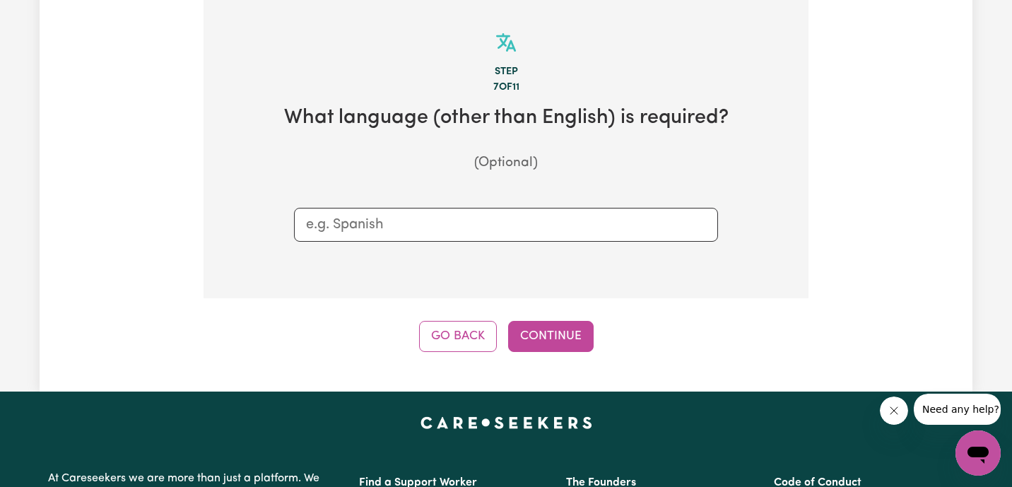
scroll to position [310, 0]
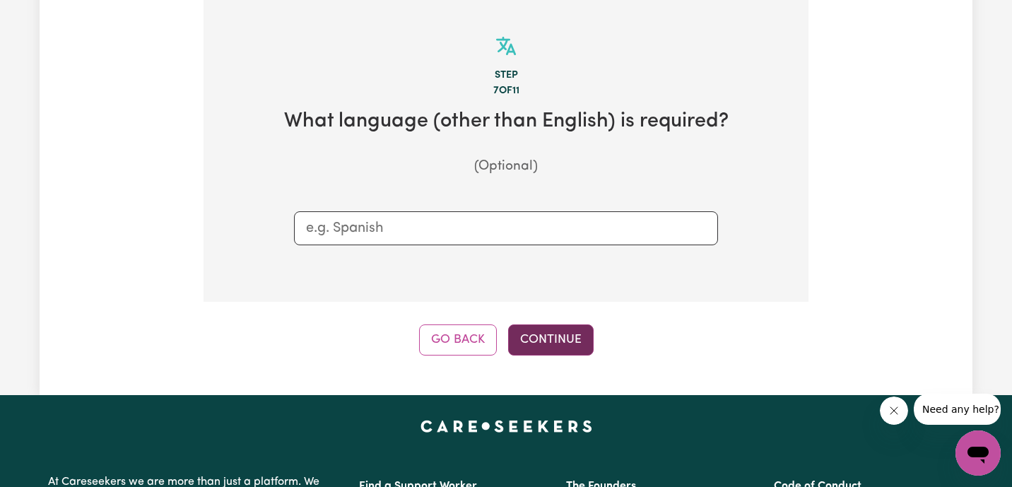
click at [567, 337] on button "Continue" at bounding box center [551, 340] width 86 height 31
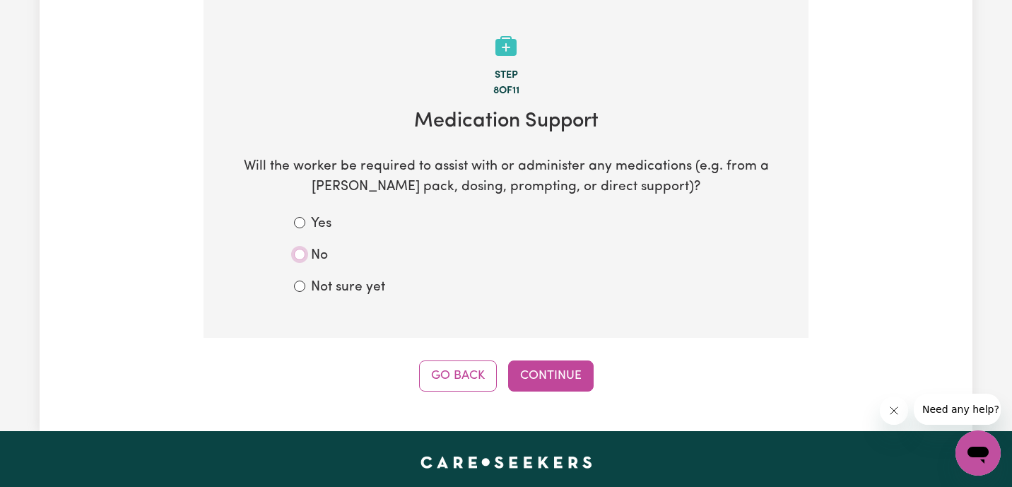
click at [298, 255] on input "No" at bounding box center [299, 254] width 11 height 11
radio input "true"
click at [558, 380] on button "Continue" at bounding box center [551, 376] width 86 height 31
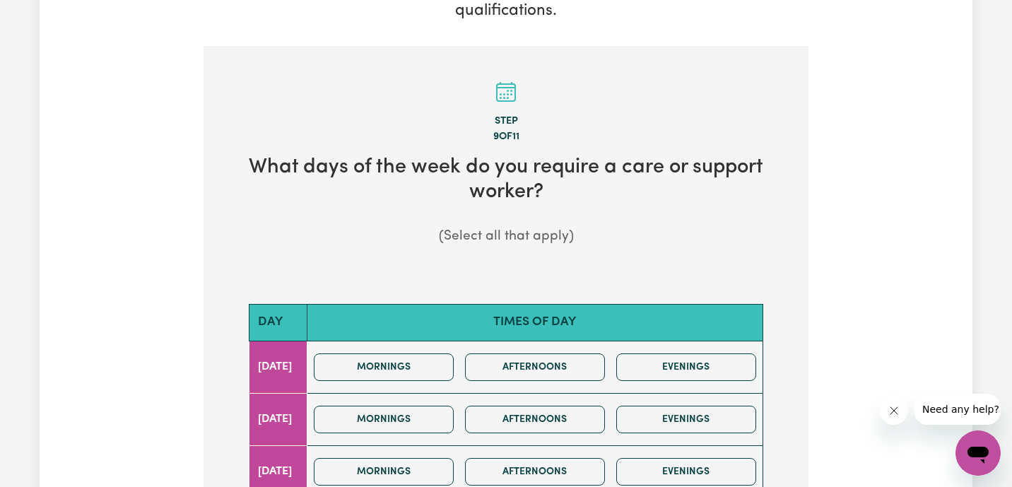
scroll to position [317, 0]
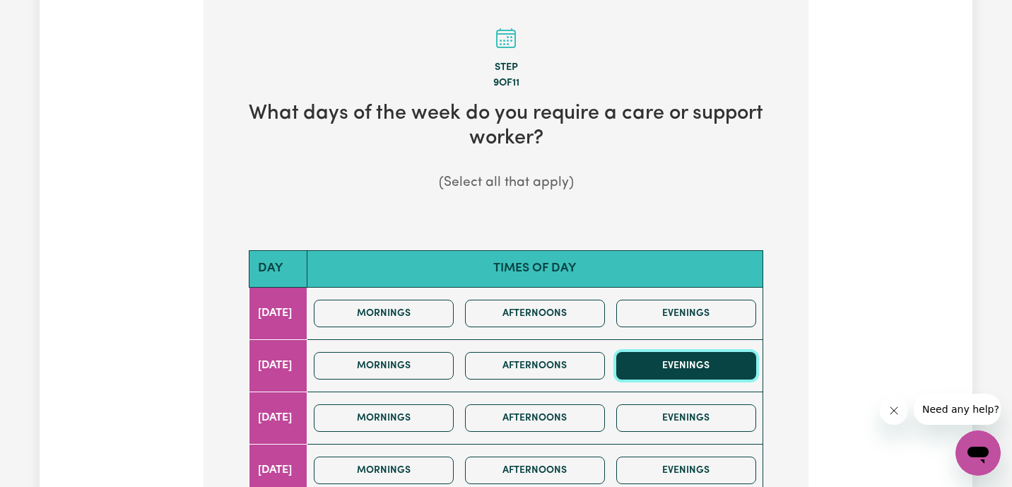
click at [702, 356] on button "Evenings" at bounding box center [687, 366] width 140 height 28
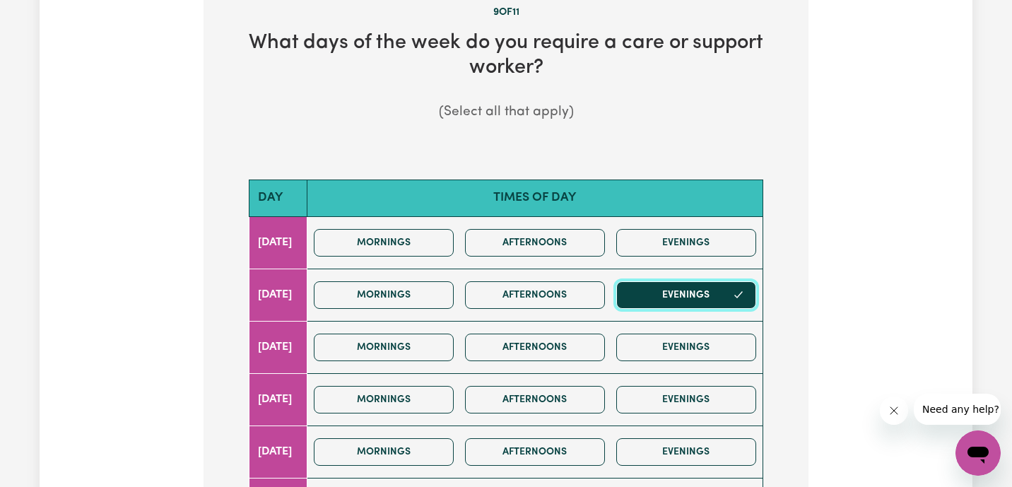
scroll to position [416, 0]
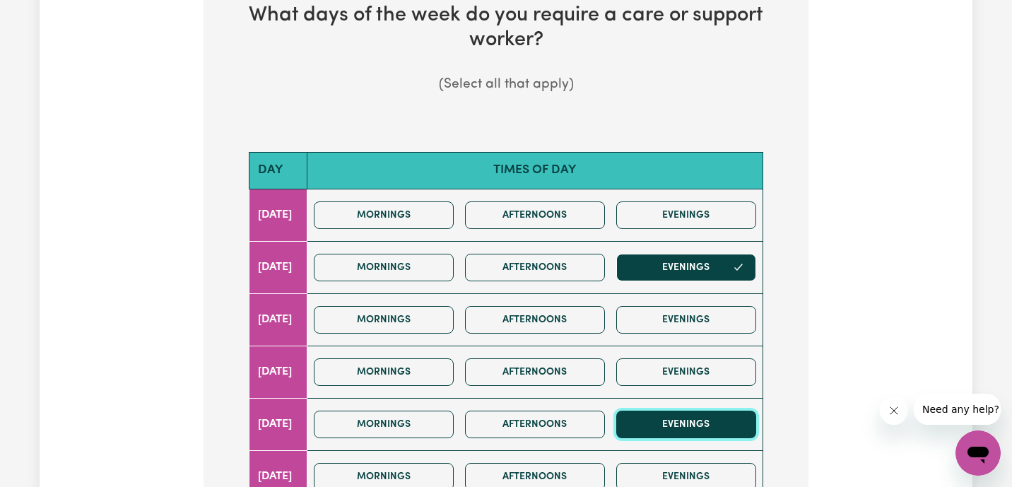
click at [708, 423] on button "Evenings" at bounding box center [687, 425] width 140 height 28
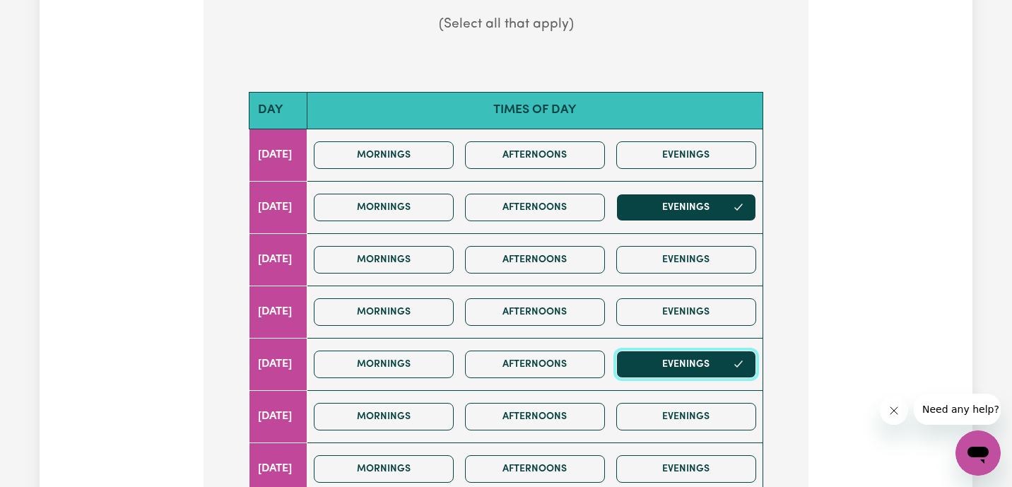
scroll to position [488, 0]
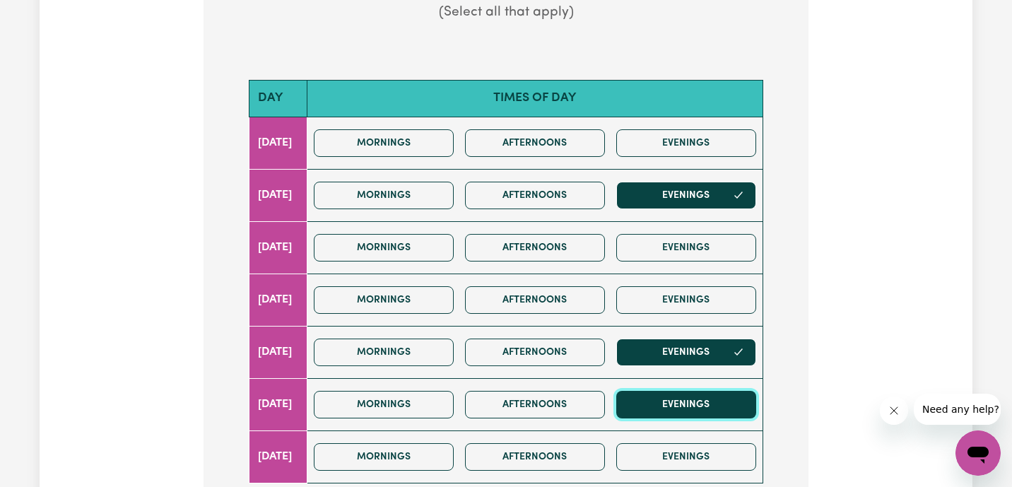
click at [711, 392] on button "Evenings" at bounding box center [687, 405] width 140 height 28
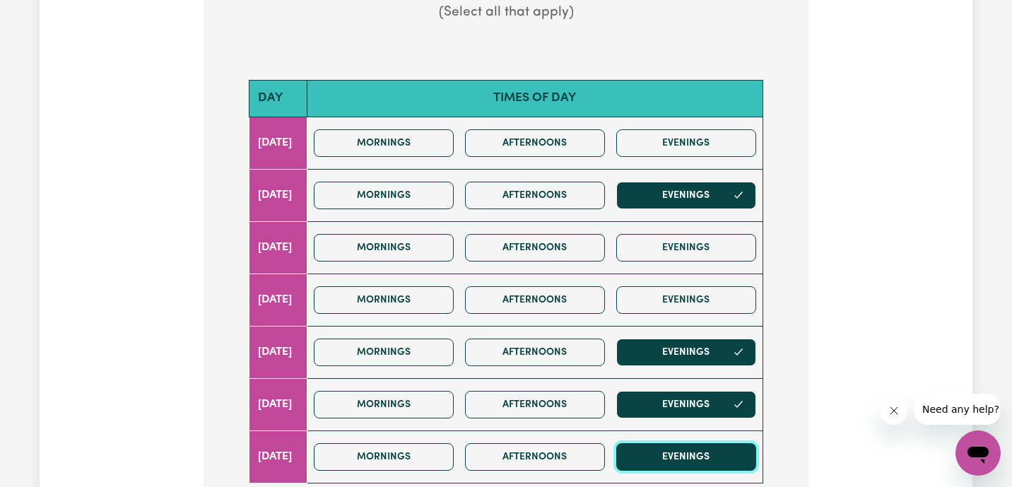
click at [712, 460] on button "Evenings" at bounding box center [687, 457] width 140 height 28
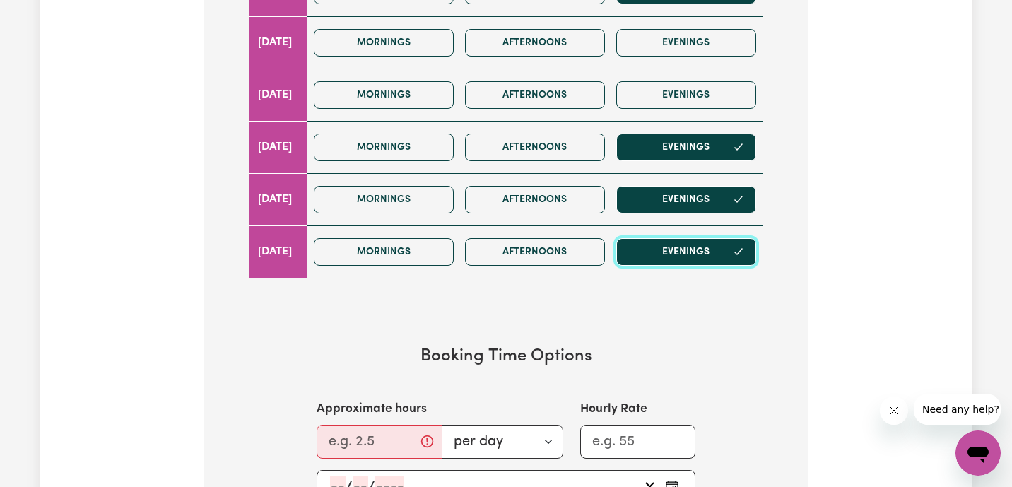
scroll to position [783, 0]
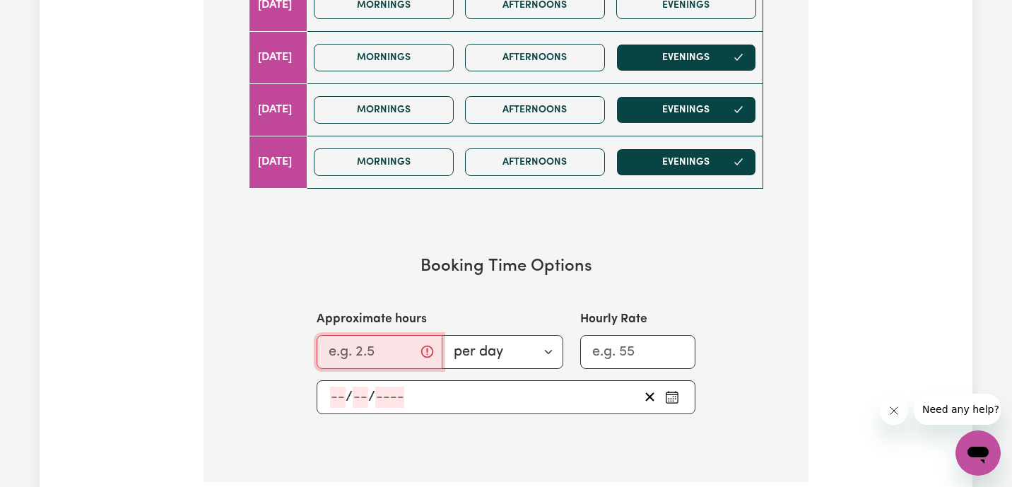
click at [354, 357] on input "Approximate hours" at bounding box center [380, 352] width 126 height 34
type input "8"
click at [612, 350] on input "Hourly Rate" at bounding box center [637, 352] width 115 height 34
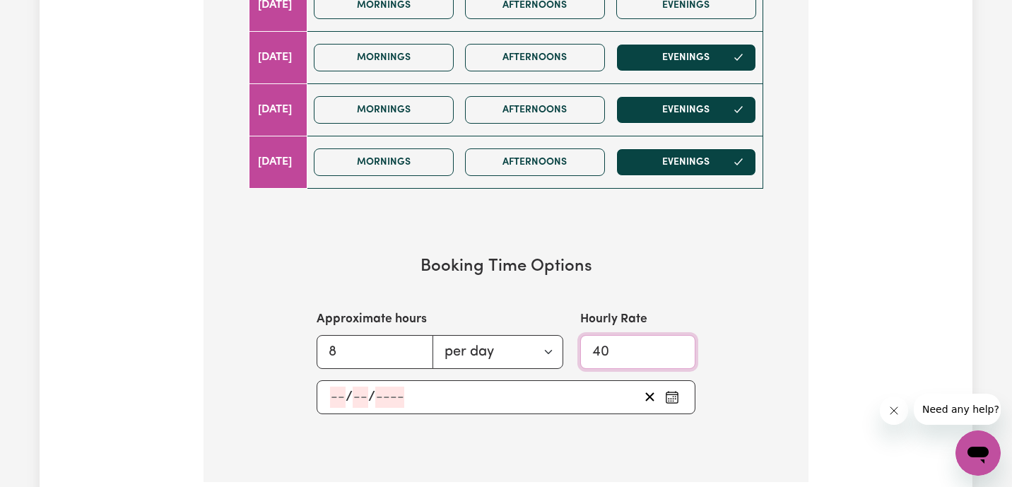
type input "40"
click at [337, 397] on input "number" at bounding box center [338, 397] width 16 height 21
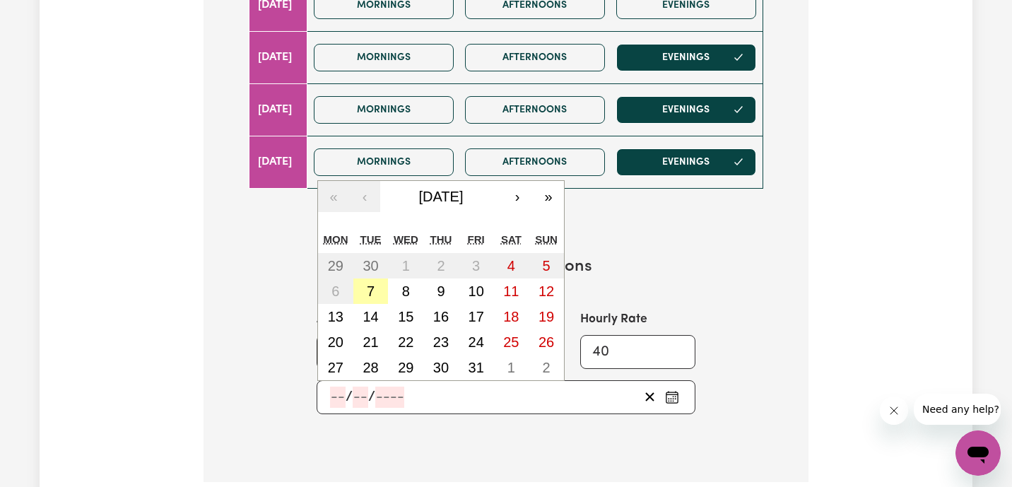
click at [372, 284] on abbr "7" at bounding box center [371, 292] width 8 height 16
type input "[DATE]"
type input "7"
type input "10"
type input "2025"
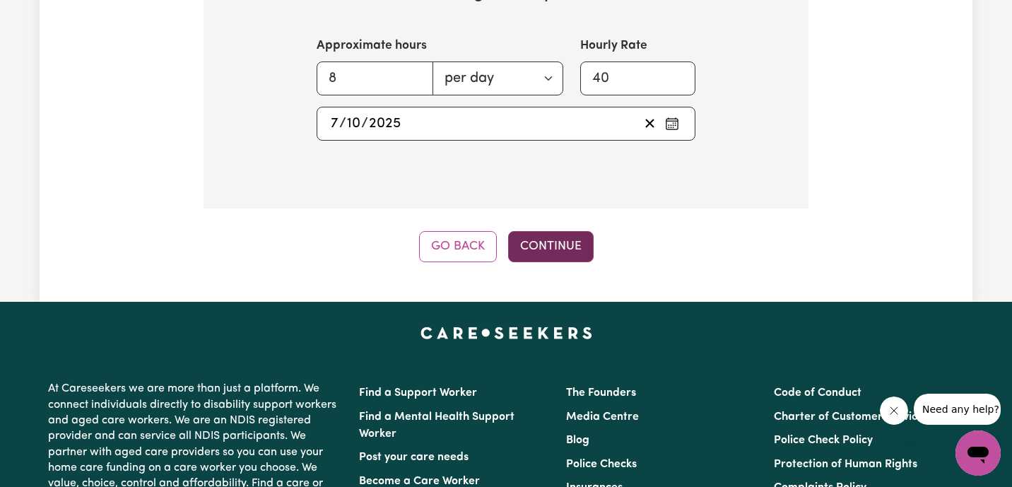
click at [572, 249] on button "Continue" at bounding box center [551, 246] width 86 height 31
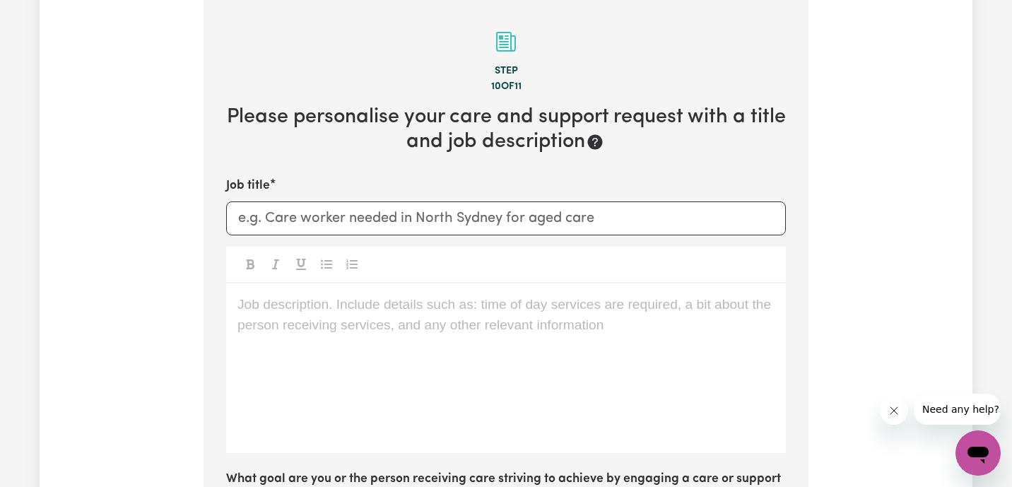
scroll to position [310, 0]
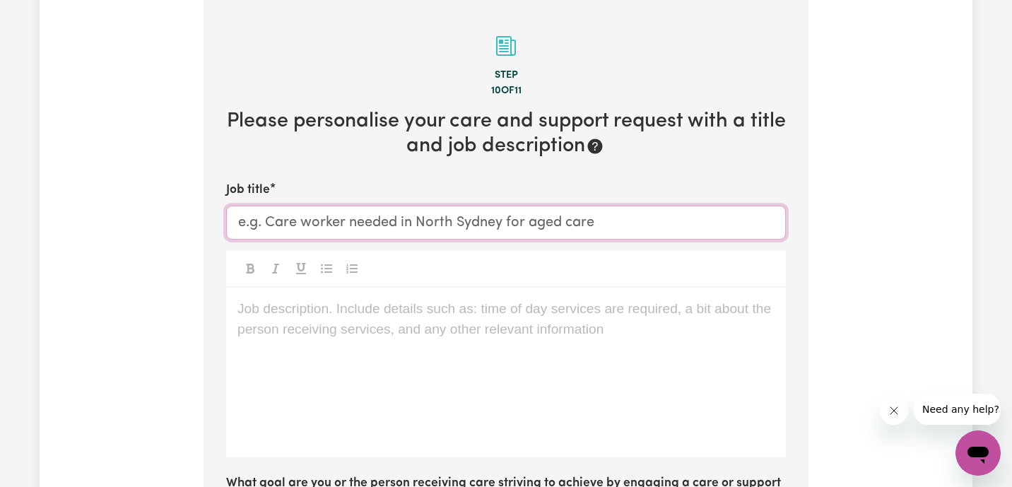
click at [323, 233] on input "Job title" at bounding box center [506, 223] width 560 height 34
type input "Overnight sleepover shifts required"
click at [322, 336] on div "Job description. Include details such as: time of day services are required, a …" at bounding box center [506, 373] width 560 height 170
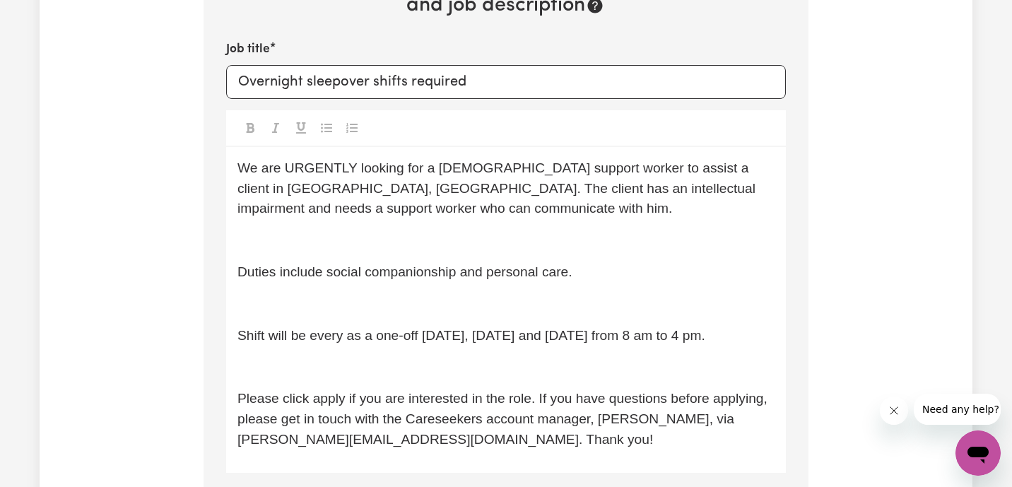
scroll to position [449, 0]
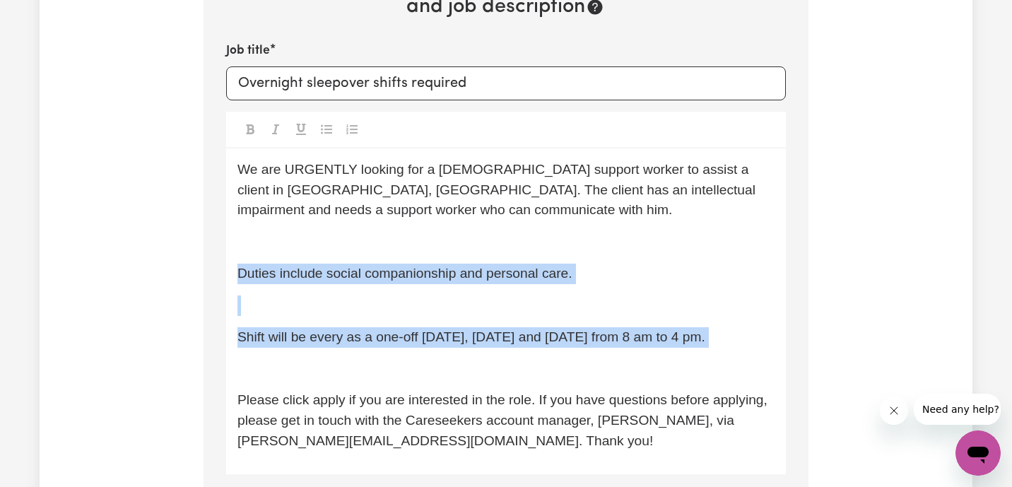
drag, startPoint x: 298, startPoint y: 370, endPoint x: 227, endPoint y: 275, distance: 119.2
click at [227, 275] on div "We are URGENTLY looking for a [DEMOGRAPHIC_DATA] support worker to assist a cli…" at bounding box center [506, 311] width 560 height 326
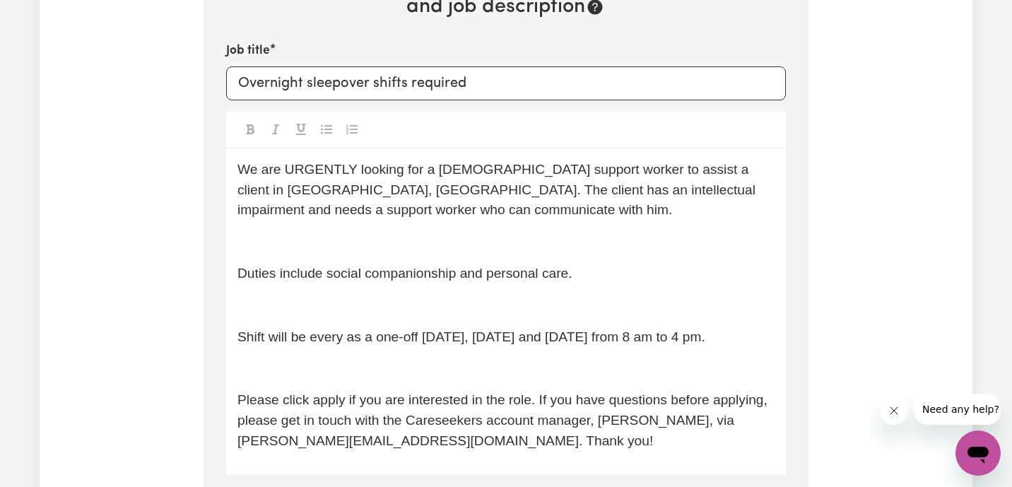
click at [749, 169] on span "We are URGENTLY looking for a [DEMOGRAPHIC_DATA] support worker to assist a cli…" at bounding box center [499, 190] width 522 height 56
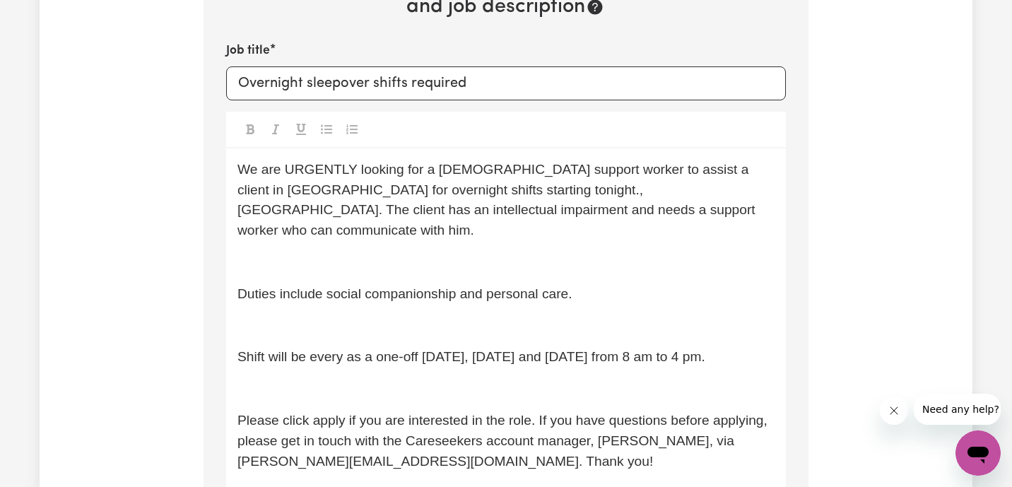
click at [467, 189] on span "We are URGENTLY looking for a [DEMOGRAPHIC_DATA] support worker to assist a cli…" at bounding box center [499, 200] width 522 height 76
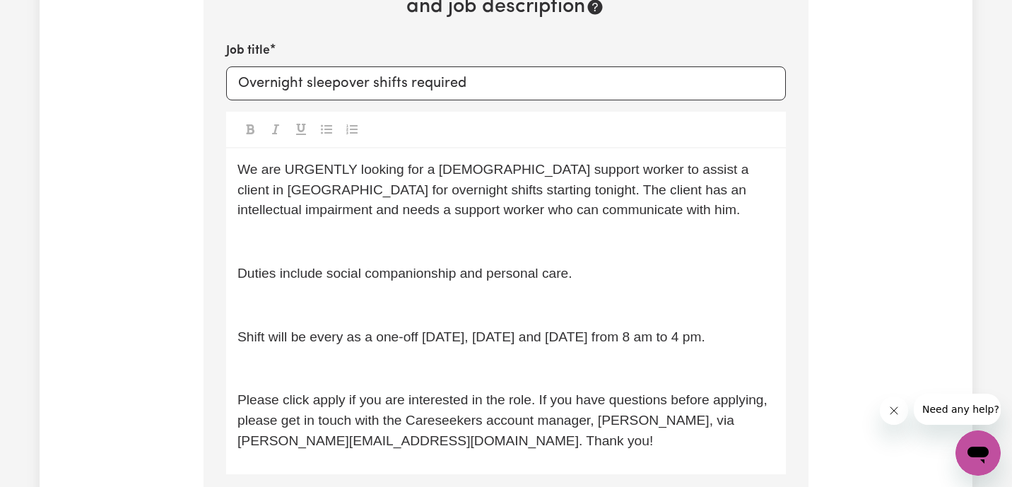
click at [350, 264] on p "Duties include social companionship and personal care." at bounding box center [506, 274] width 537 height 21
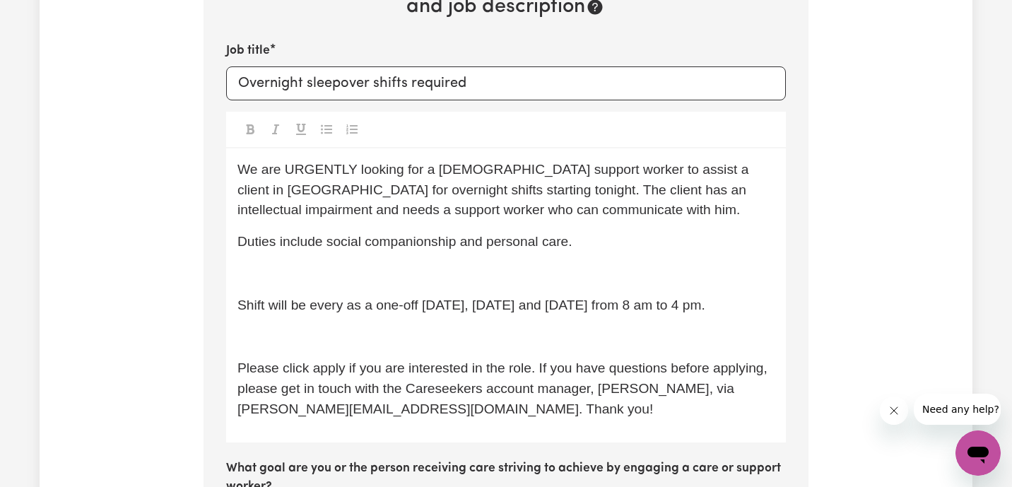
drag, startPoint x: 311, startPoint y: 328, endPoint x: 228, endPoint y: 300, distance: 87.2
click at [228, 300] on div "We are URGENTLY looking for a [DEMOGRAPHIC_DATA] support worker to assist a cli…" at bounding box center [506, 295] width 560 height 294
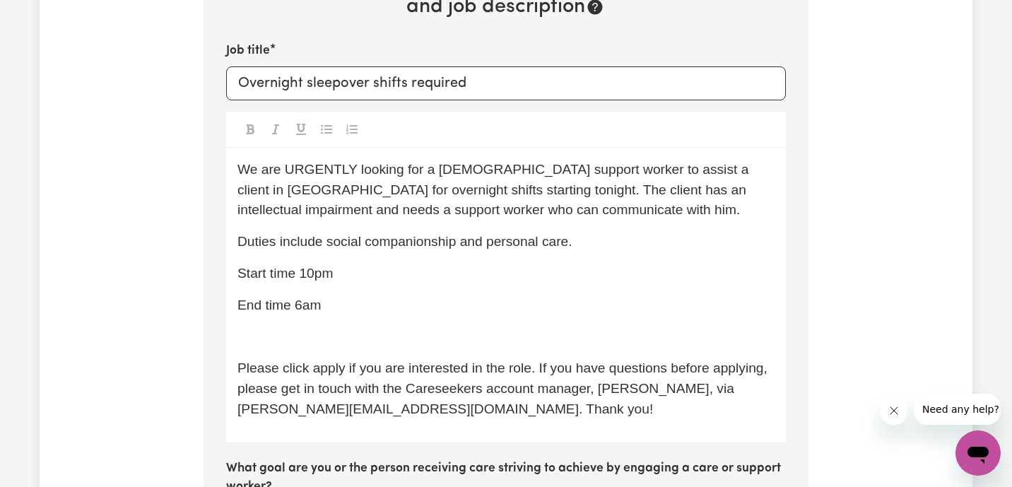
click at [462, 347] on div "We are URGENTLY looking for a [DEMOGRAPHIC_DATA] support worker to assist a cli…" at bounding box center [506, 295] width 560 height 294
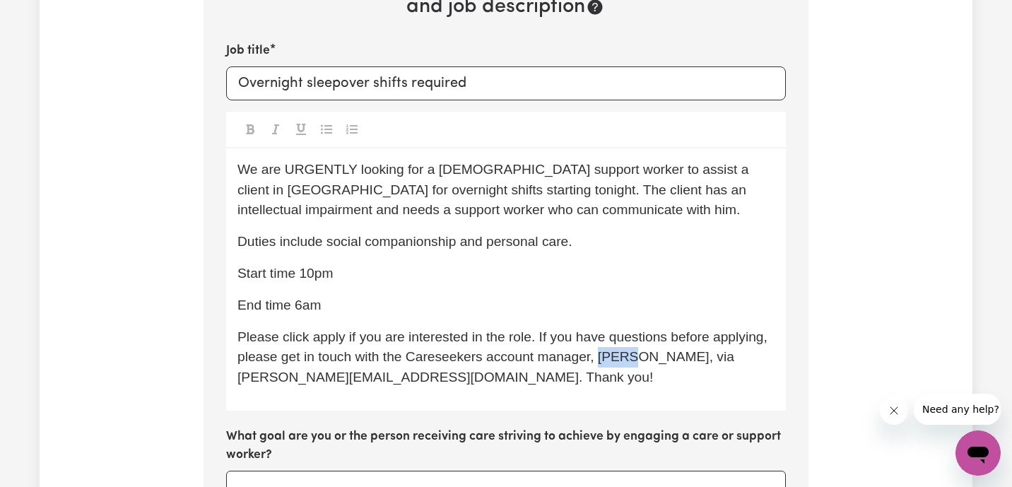
drag, startPoint x: 597, startPoint y: 358, endPoint x: 627, endPoint y: 358, distance: 30.4
click at [627, 358] on span "Please click apply if you are interested in the role. If you have questions bef…" at bounding box center [505, 357] width 534 height 56
drag, startPoint x: 271, startPoint y: 378, endPoint x: 215, endPoint y: 378, distance: 55.9
click at [215, 378] on section "Step 10 of 11 Please personalise your care and support request with a title and…" at bounding box center [506, 428] width 605 height 1134
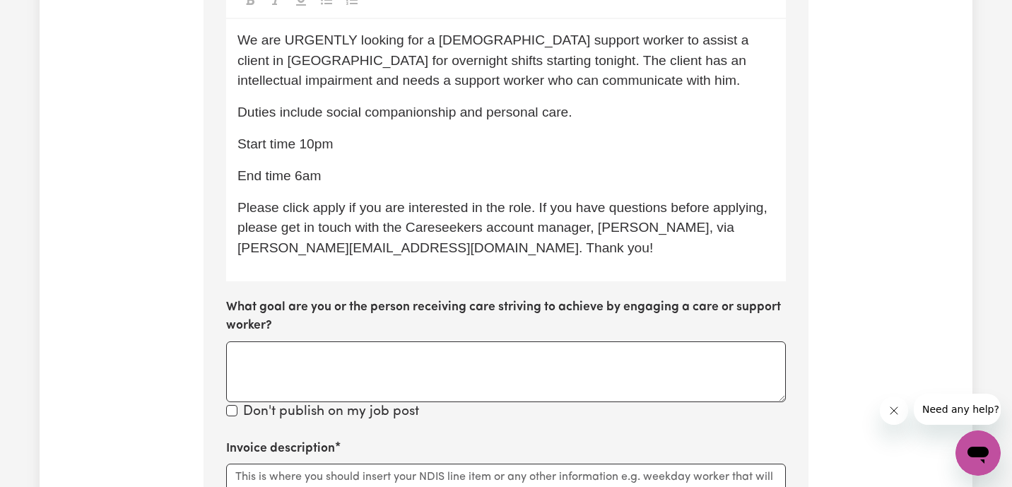
scroll to position [606, 0]
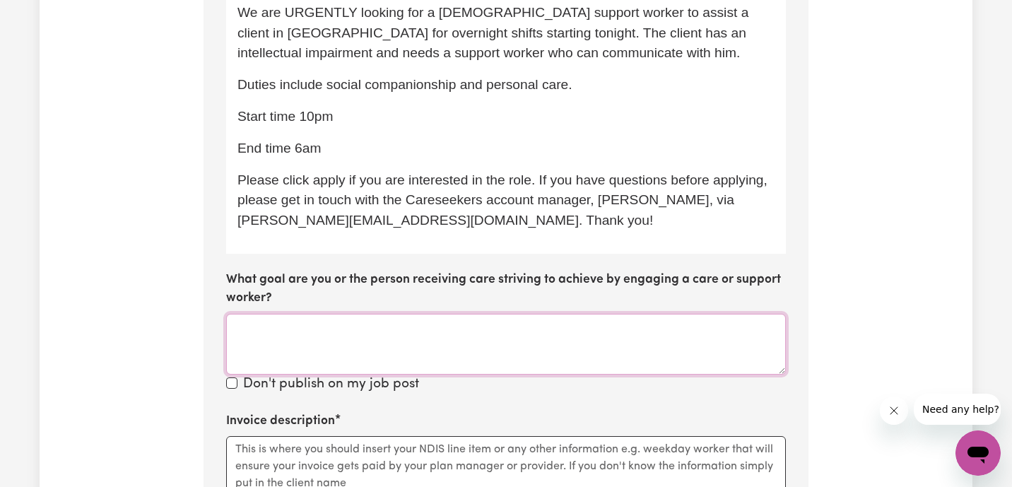
click at [269, 341] on textarea "What goal are you or the person receiving care striving to achieve by engaging …" at bounding box center [506, 344] width 560 height 61
click at [260, 453] on textarea "Invoice description" at bounding box center [506, 471] width 560 height 71
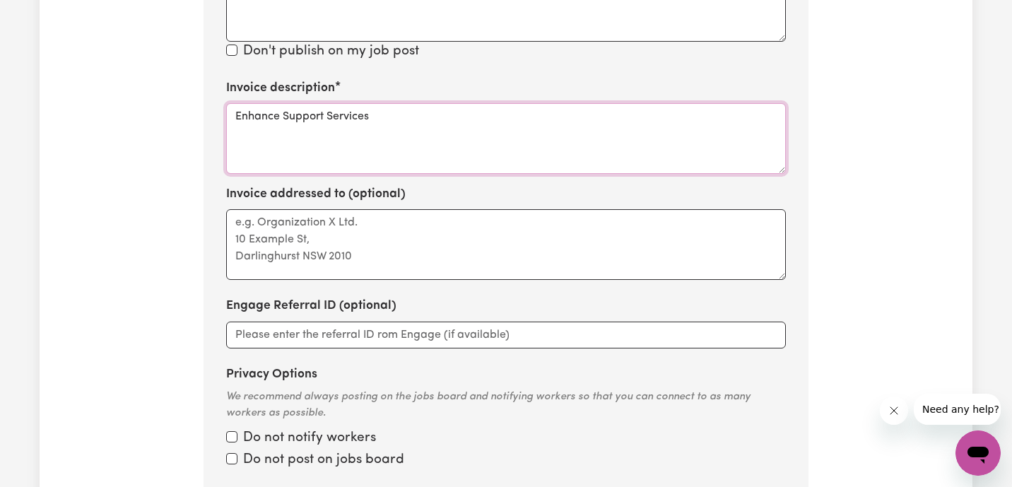
scroll to position [986, 0]
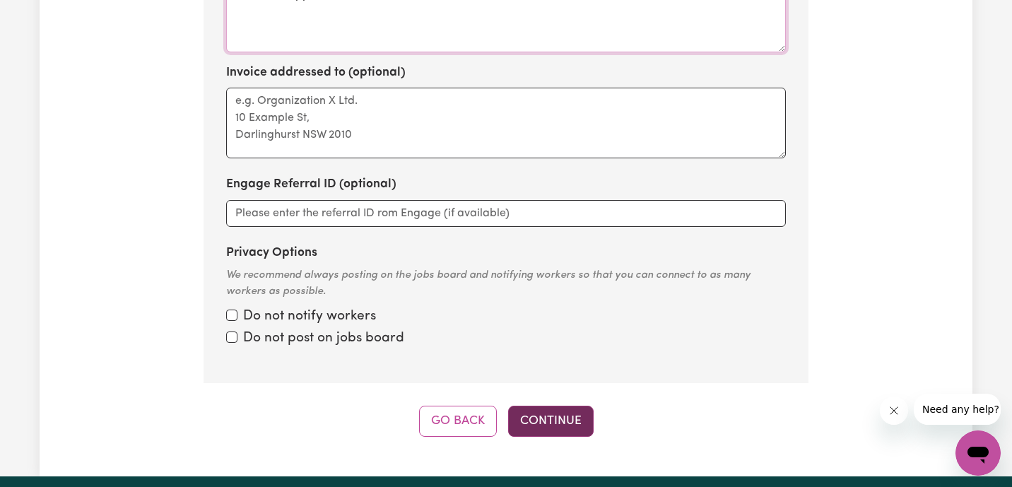
type textarea "Enhance Support Services"
click at [547, 421] on button "Continue" at bounding box center [551, 421] width 86 height 31
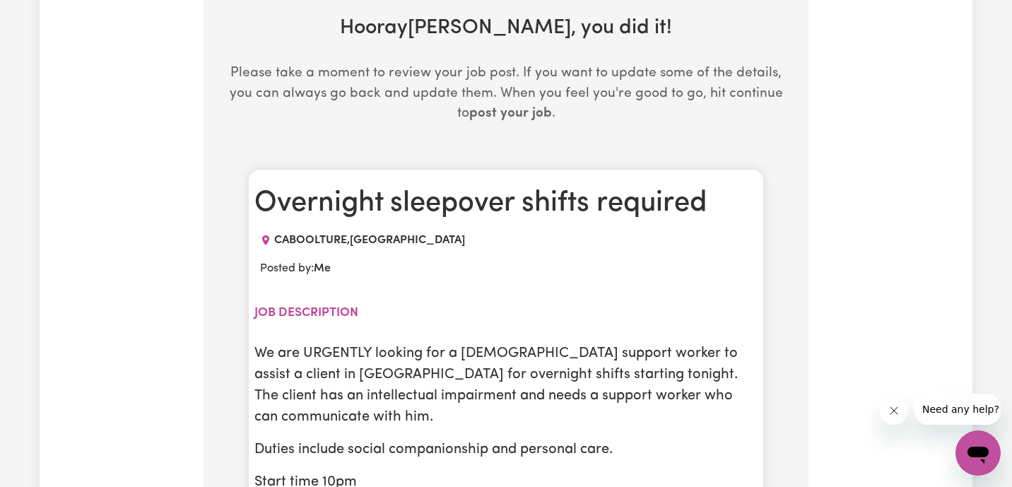
scroll to position [477, 0]
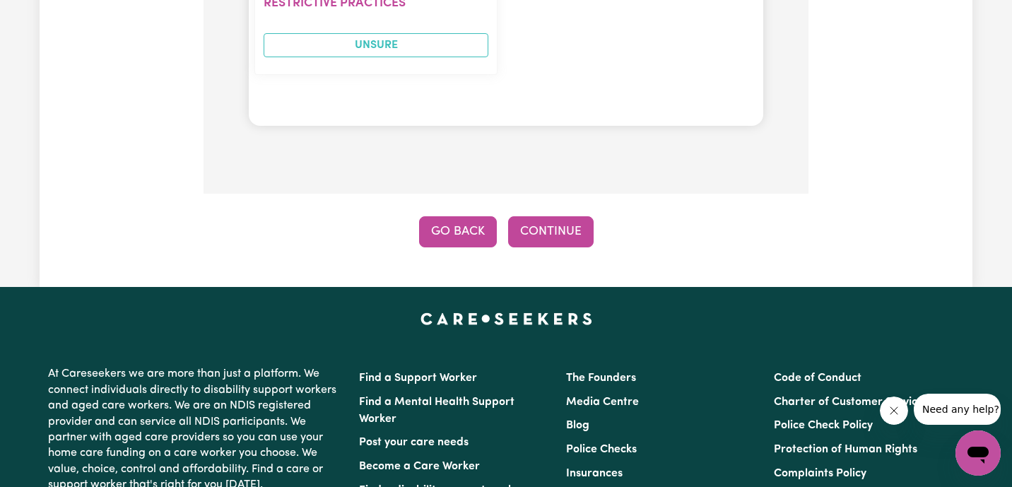
click at [466, 216] on button "Go Back" at bounding box center [458, 231] width 78 height 31
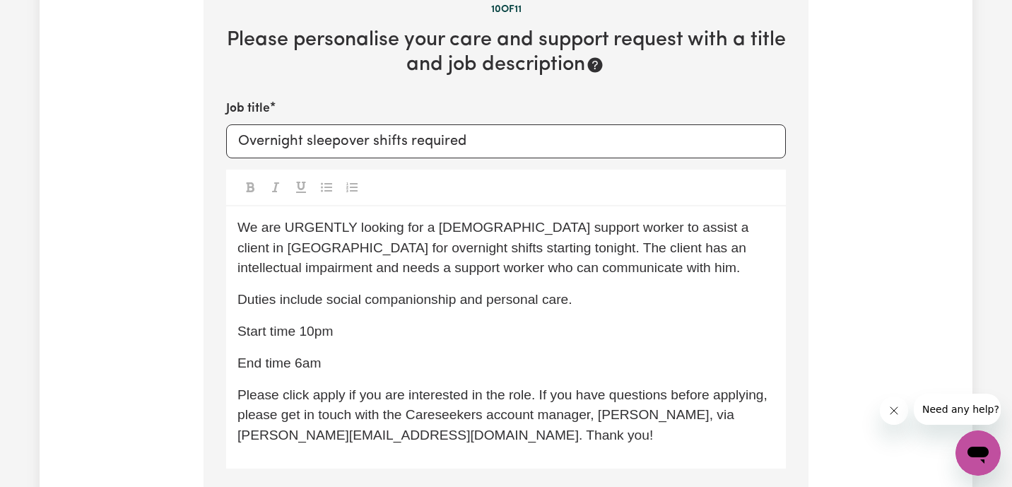
scroll to position [407, 0]
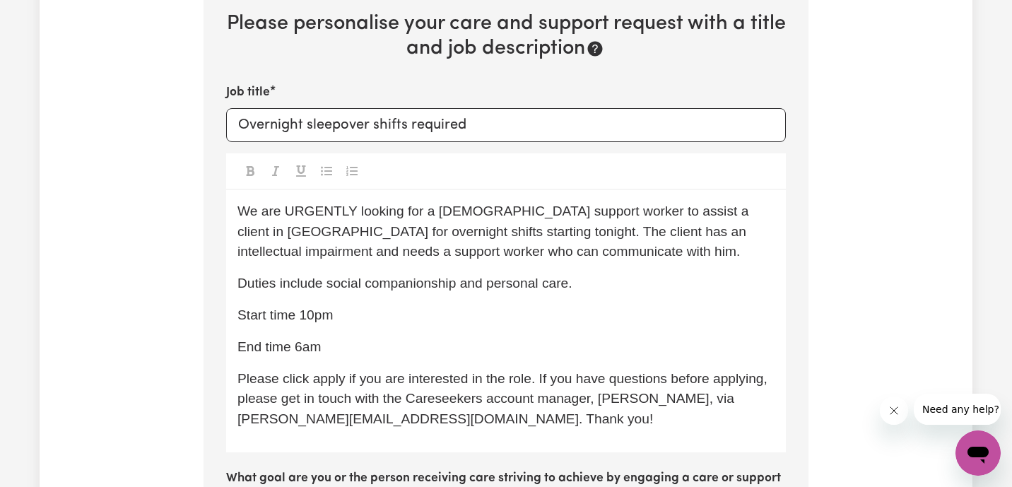
click at [580, 281] on p "Duties include social companionship and personal care." at bounding box center [506, 284] width 537 height 21
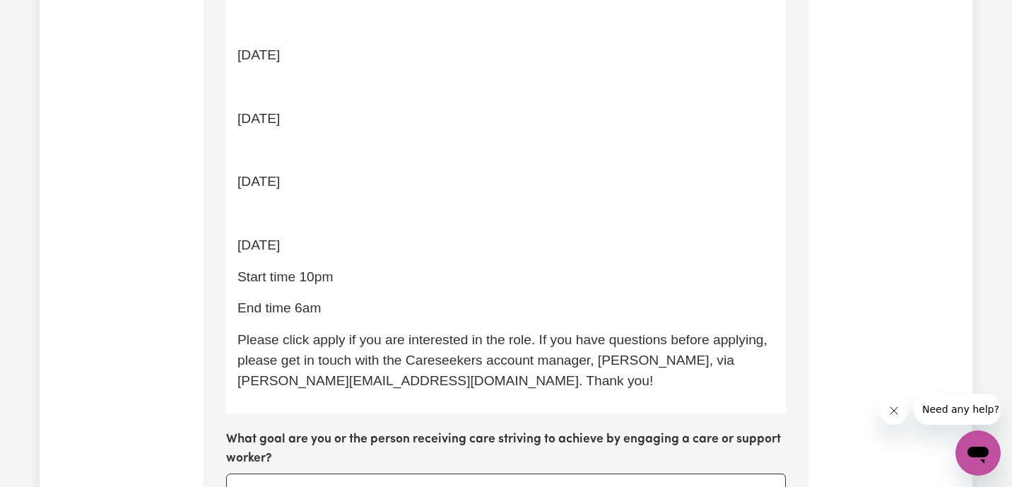
scroll to position [827, 0]
drag, startPoint x: 377, startPoint y: 252, endPoint x: 209, endPoint y: 16, distance: 290.0
click at [209, 16] on section "Step 10 of 11 Please personalise your care and support request with a title and…" at bounding box center [506, 239] width 605 height 1514
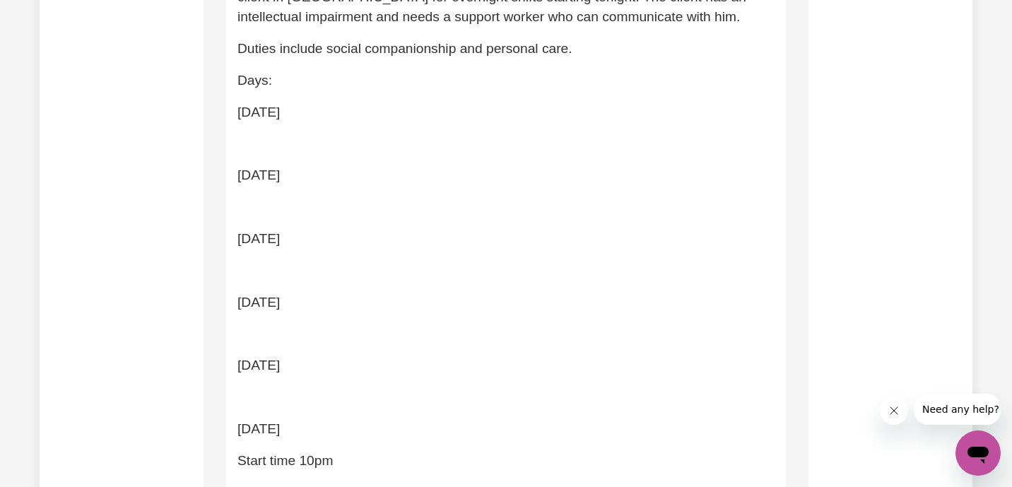
scroll to position [632, 0]
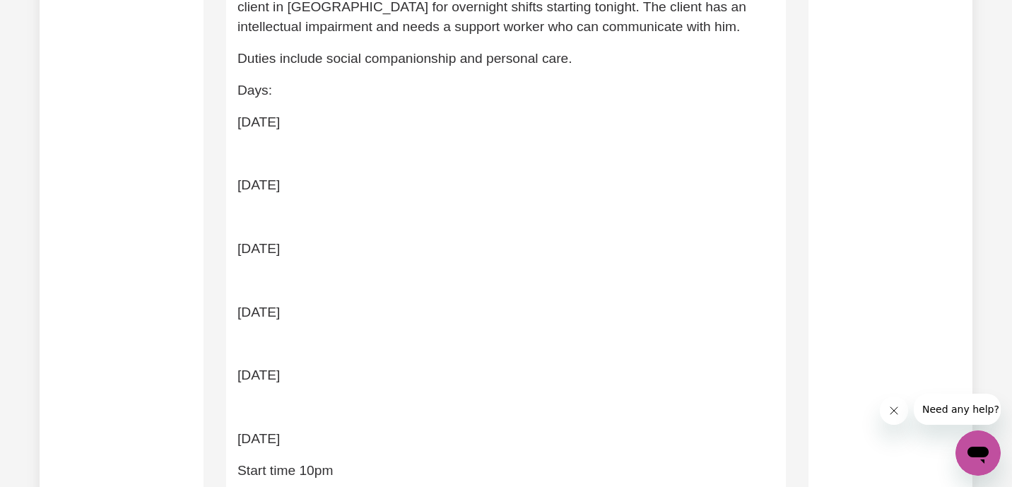
click at [284, 158] on p "﻿" at bounding box center [506, 154] width 537 height 21
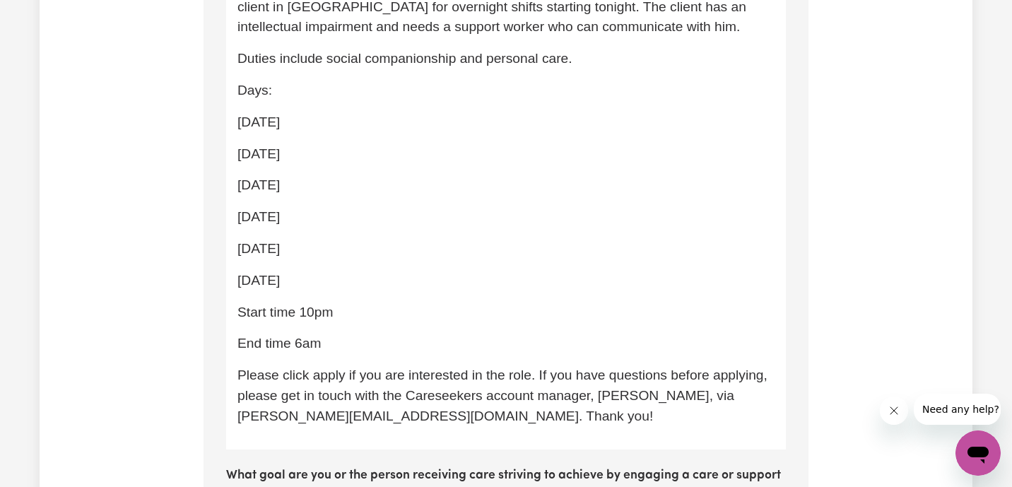
drag, startPoint x: 378, startPoint y: 285, endPoint x: 226, endPoint y: 121, distance: 223.6
click at [226, 121] on div "We are URGENTLY looking for a [DEMOGRAPHIC_DATA] support worker to assist a cli…" at bounding box center [506, 207] width 560 height 484
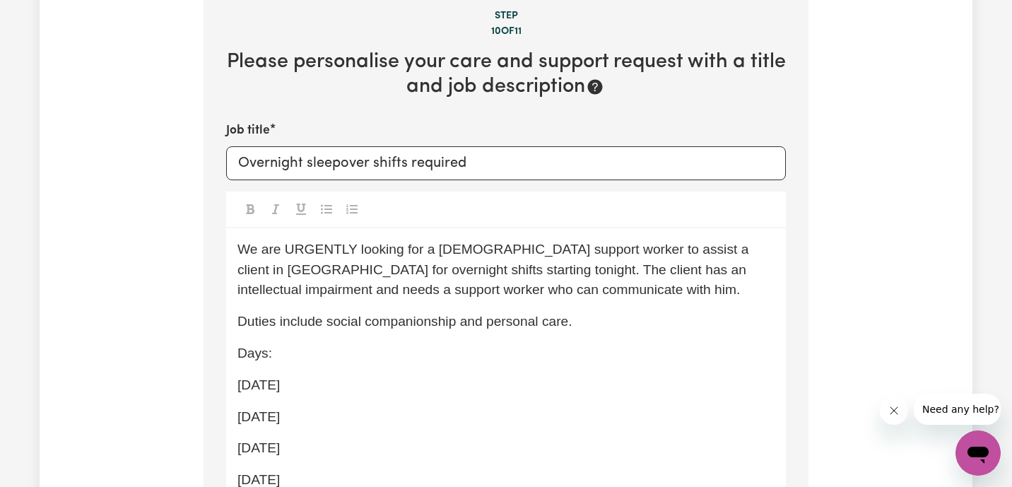
scroll to position [380, 0]
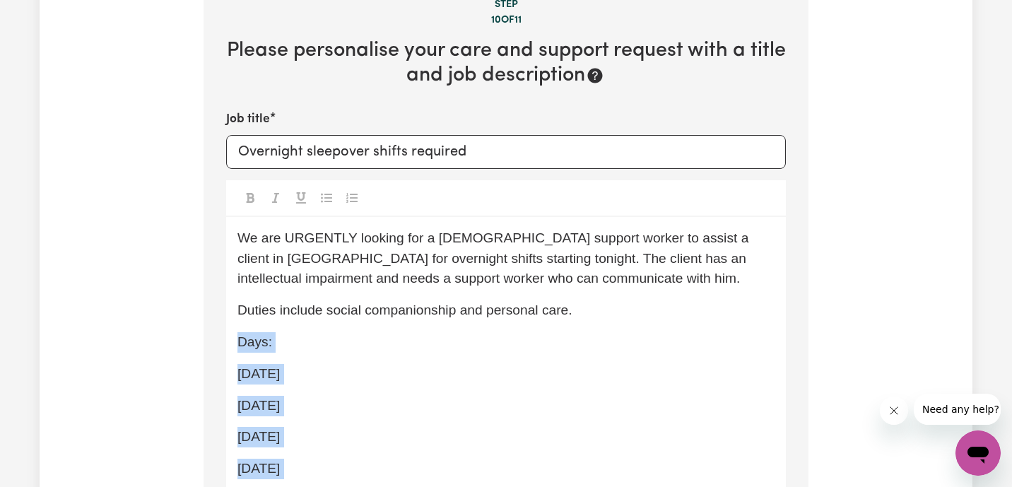
click at [325, 199] on icon "Toggle undefined" at bounding box center [326, 197] width 11 height 11
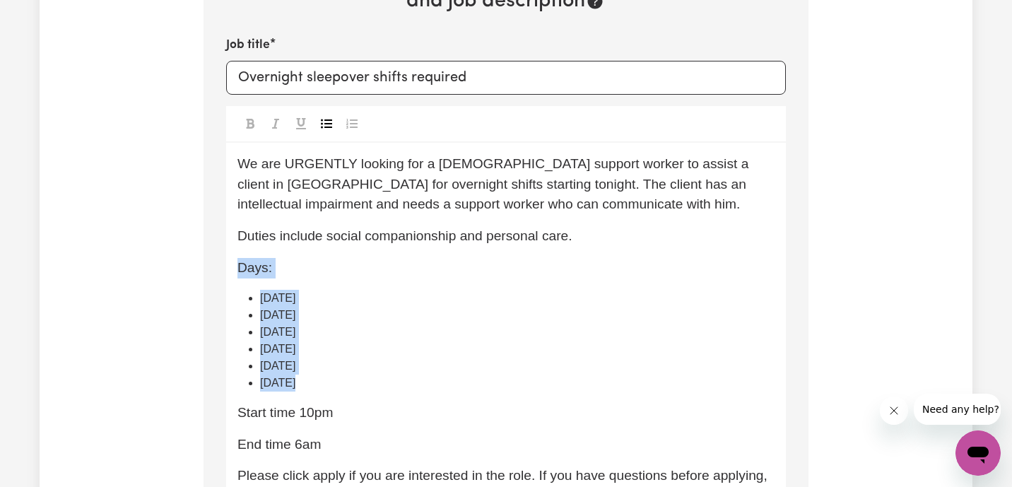
scroll to position [500, 0]
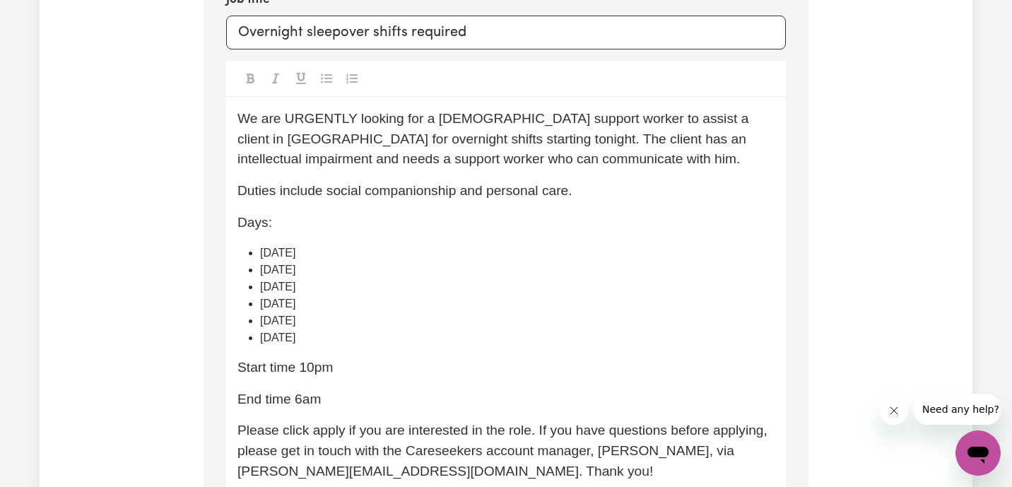
click at [240, 399] on span "End time 6am" at bounding box center [279, 399] width 83 height 15
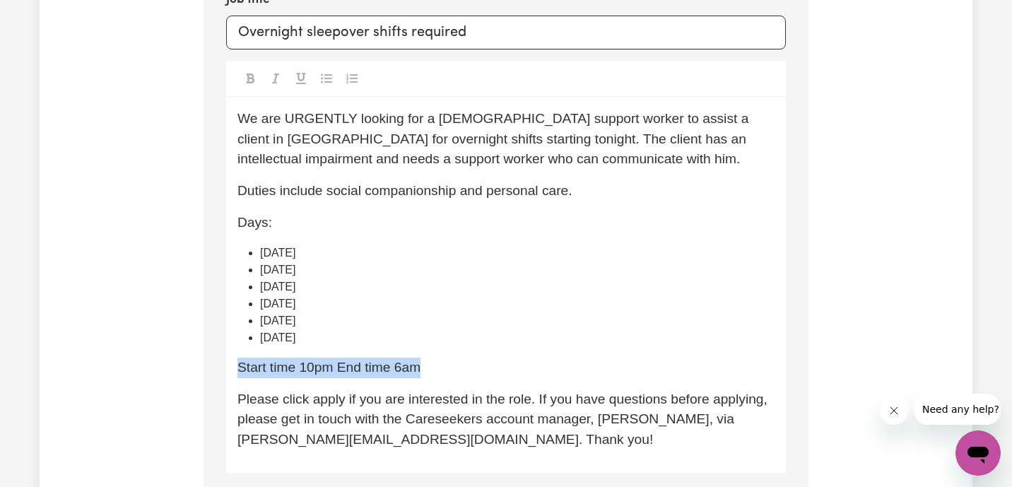
drag, startPoint x: 430, startPoint y: 370, endPoint x: 218, endPoint y: 367, distance: 211.4
click at [218, 367] on section "Step 10 of 11 Please personalise your care and support request with a title and…" at bounding box center [506, 433] width 605 height 1247
click at [347, 367] on span "Start time 10pm End time 6am" at bounding box center [335, 367] width 194 height 15
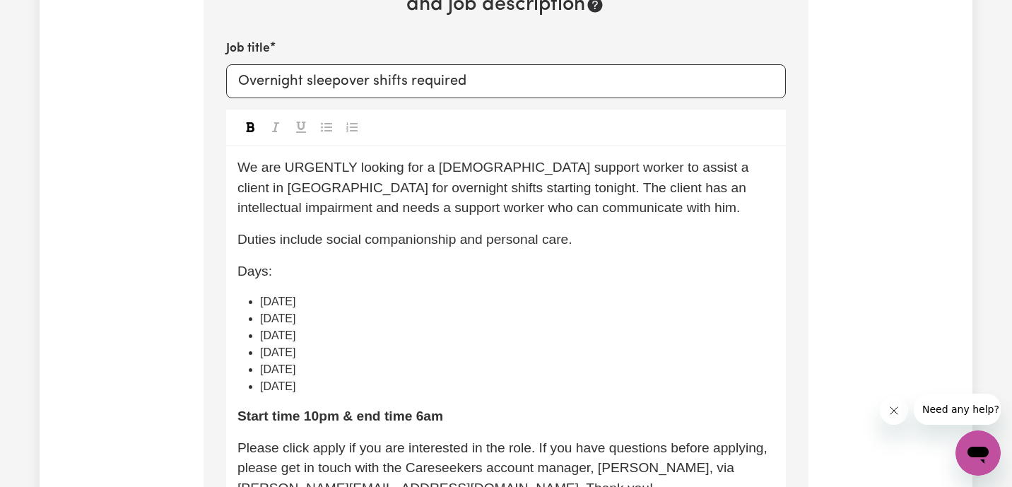
scroll to position [438, 0]
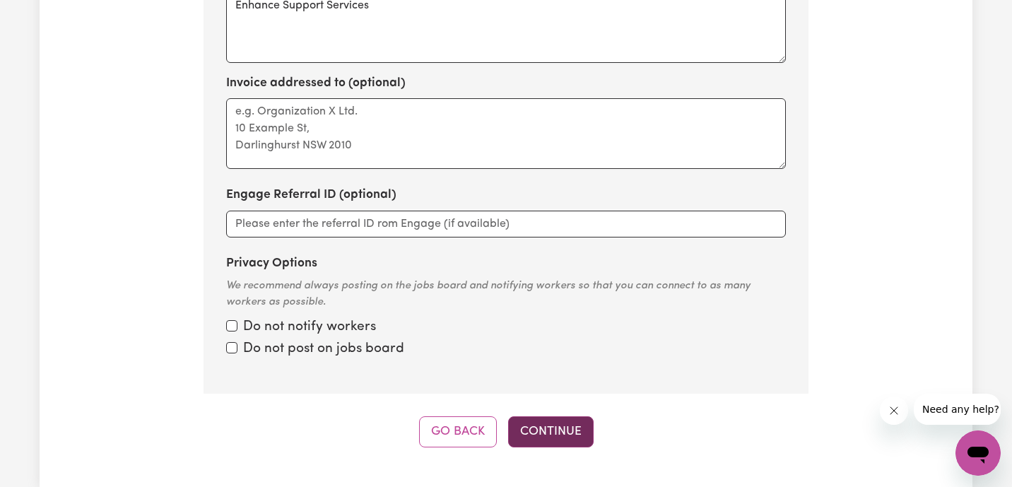
click at [583, 440] on button "Continue" at bounding box center [551, 431] width 86 height 31
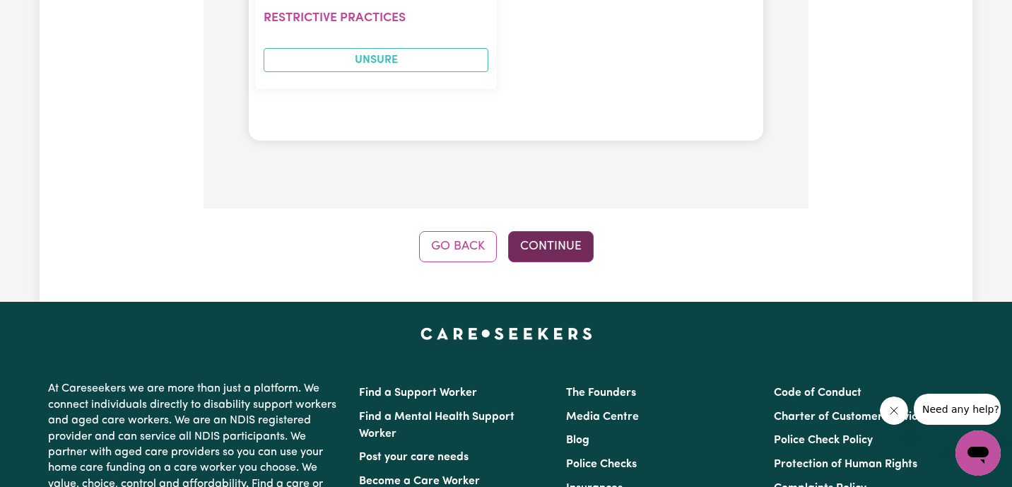
click at [589, 231] on button "Continue" at bounding box center [551, 246] width 86 height 31
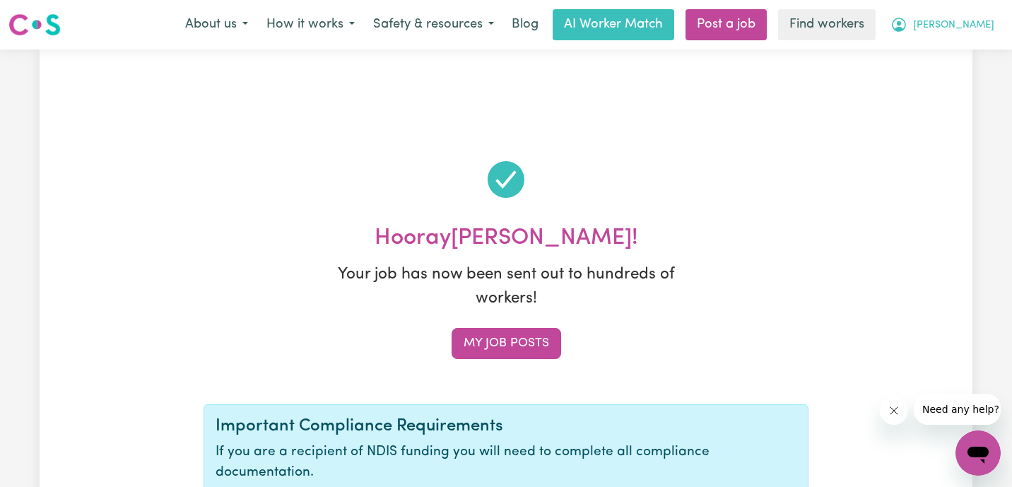
click at [974, 27] on span "[PERSON_NAME]" at bounding box center [953, 26] width 81 height 16
click at [971, 55] on link "My Dashboard" at bounding box center [948, 55] width 112 height 27
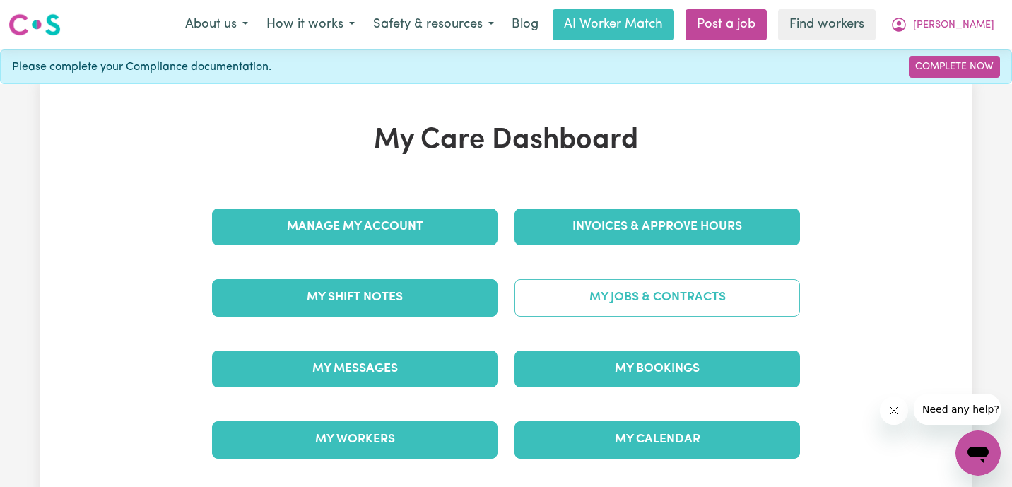
click at [604, 300] on link "My Jobs & Contracts" at bounding box center [658, 297] width 286 height 37
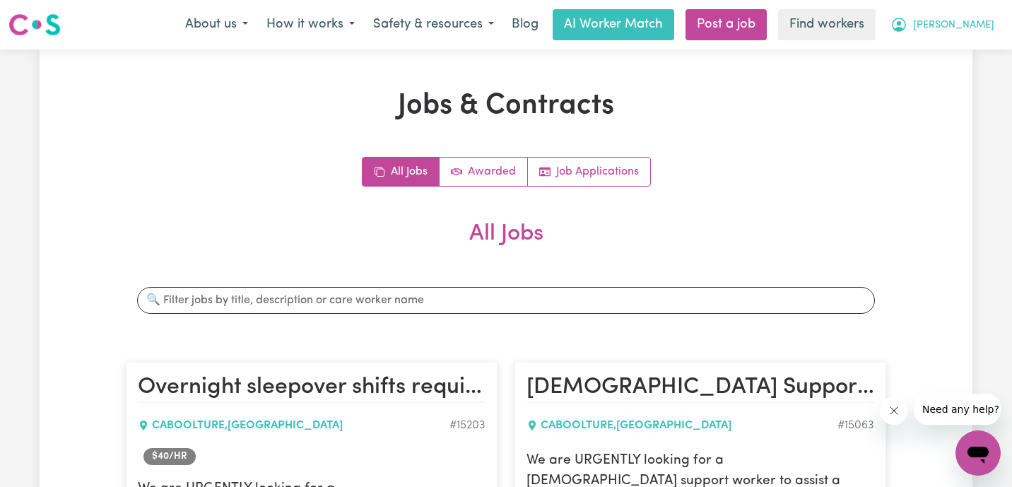
click at [977, 21] on span "[PERSON_NAME]" at bounding box center [953, 26] width 81 height 16
click at [973, 53] on link "My Dashboard" at bounding box center [948, 55] width 112 height 27
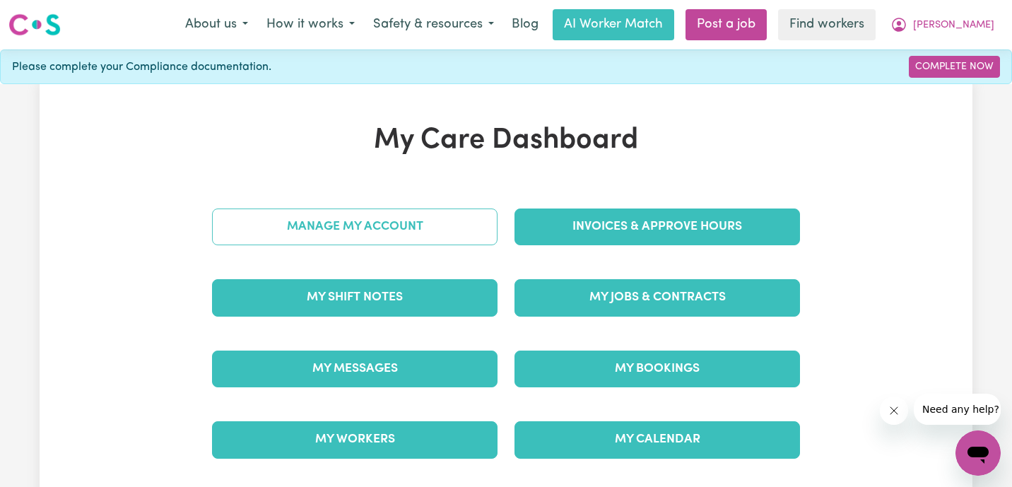
click at [398, 245] on link "Manage My Account" at bounding box center [355, 227] width 286 height 37
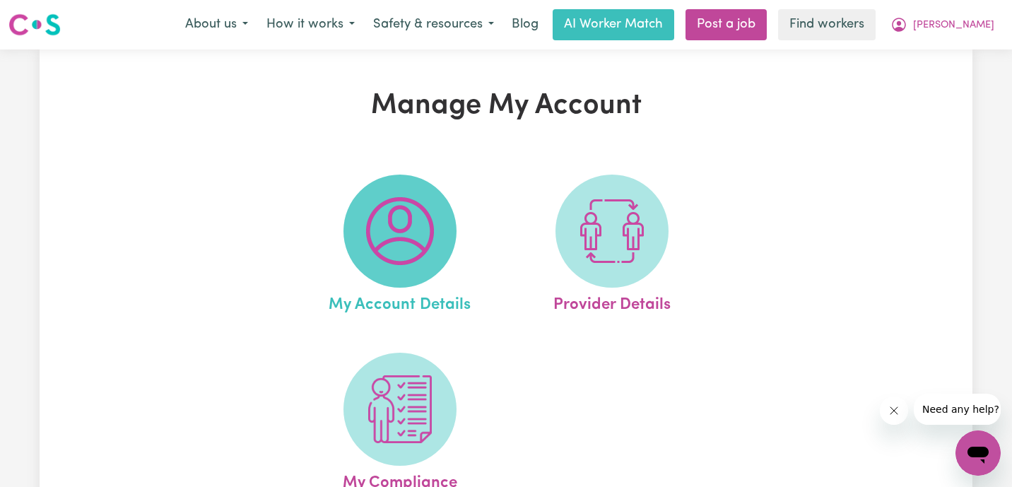
click at [431, 229] on img at bounding box center [400, 231] width 68 height 68
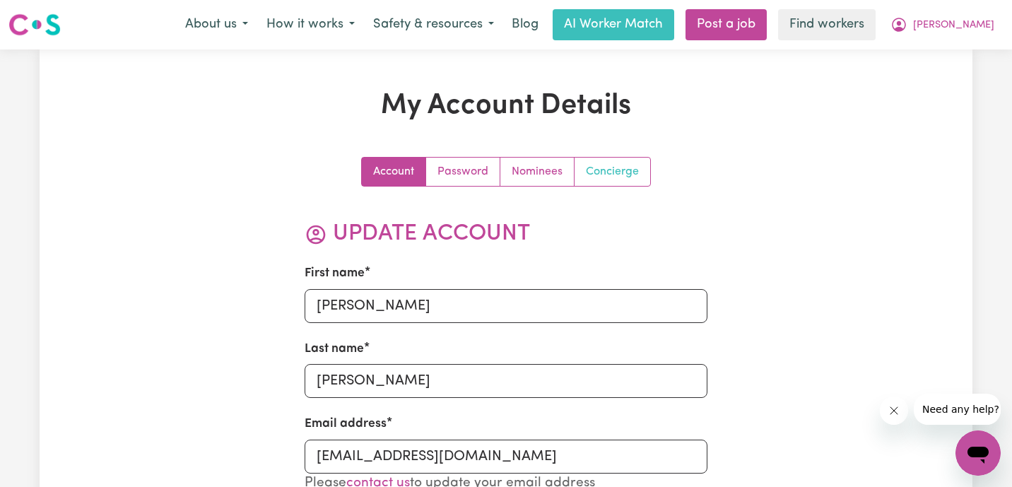
click at [627, 170] on link "Concierge" at bounding box center [613, 172] width 76 height 28
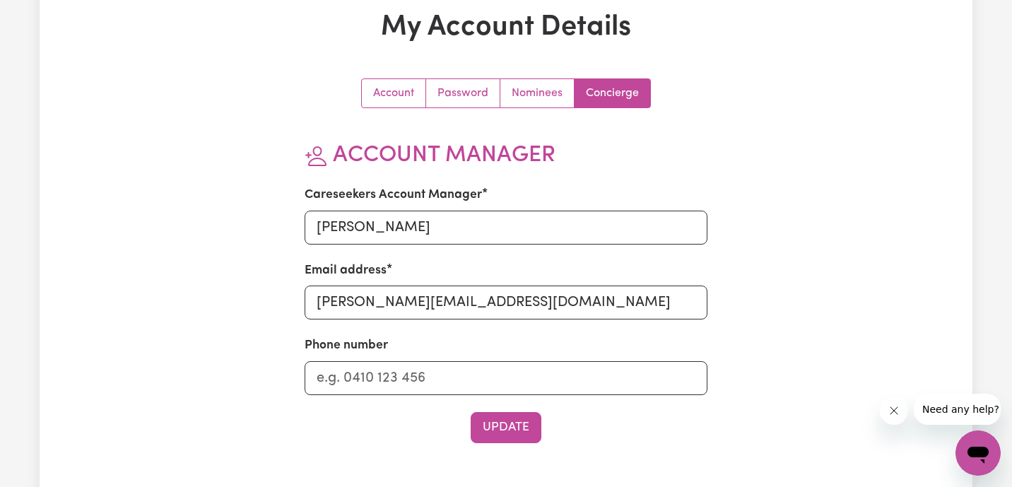
scroll to position [103, 0]
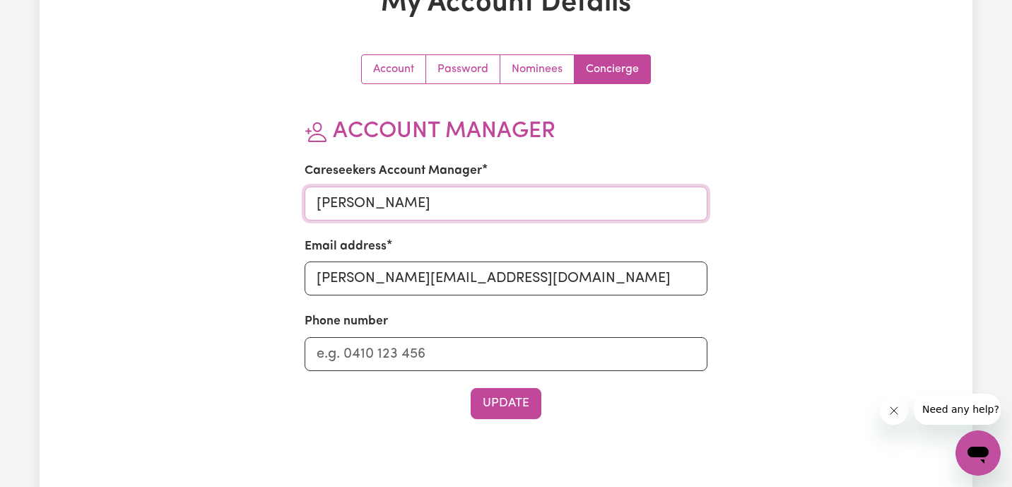
drag, startPoint x: 361, startPoint y: 205, endPoint x: 230, endPoint y: 205, distance: 130.1
click at [230, 205] on div "Account Password Nominees Concierge Account Manager Careseekers Account Manager…" at bounding box center [506, 294] width 605 height 481
type input "Lauren"
drag, startPoint x: 352, startPoint y: 278, endPoint x: 206, endPoint y: 278, distance: 145.6
click at [206, 278] on div "Account Password Nominees Concierge Account Manager Careseekers Account Manager…" at bounding box center [506, 294] width 605 height 481
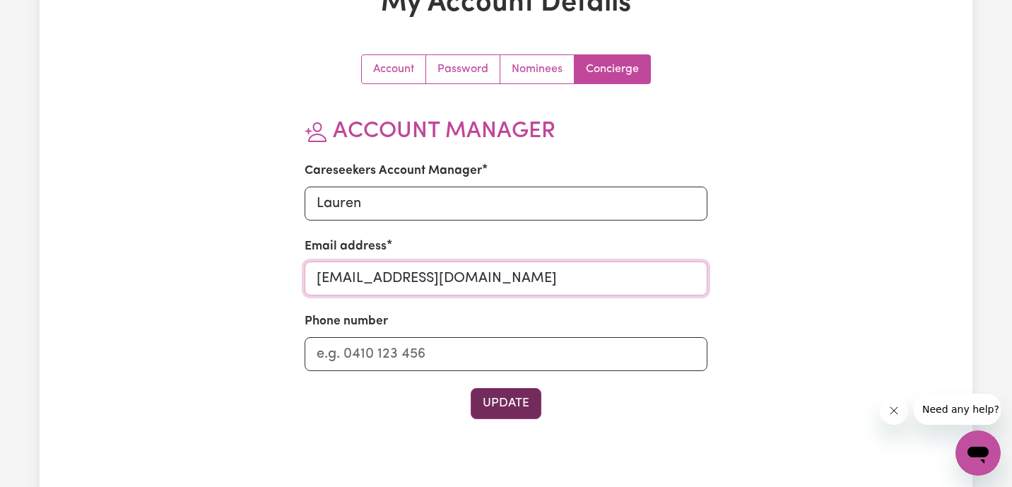
type input "[EMAIL_ADDRESS][DOMAIN_NAME]"
click at [507, 407] on button "Update" at bounding box center [506, 403] width 71 height 31
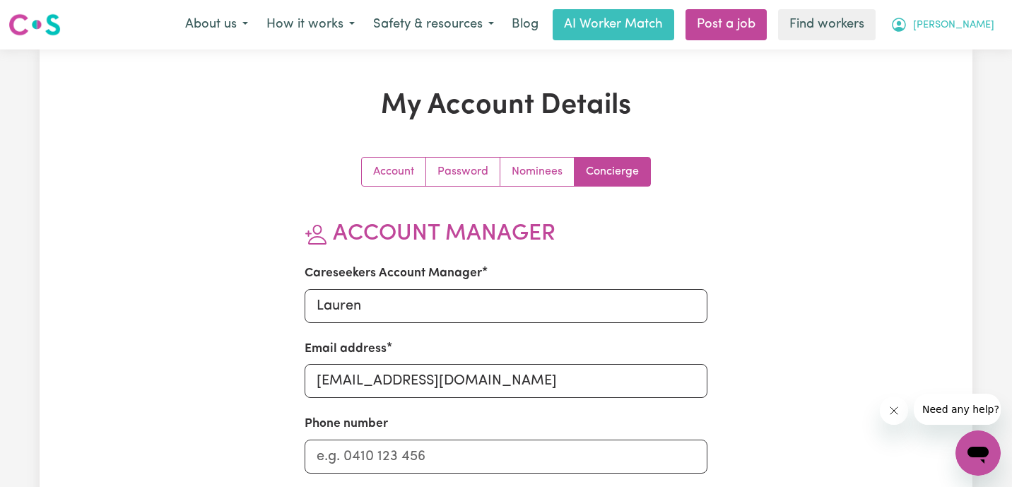
click at [991, 38] on button "[PERSON_NAME]" at bounding box center [943, 25] width 122 height 30
click at [968, 78] on link "Logout" at bounding box center [948, 81] width 112 height 27
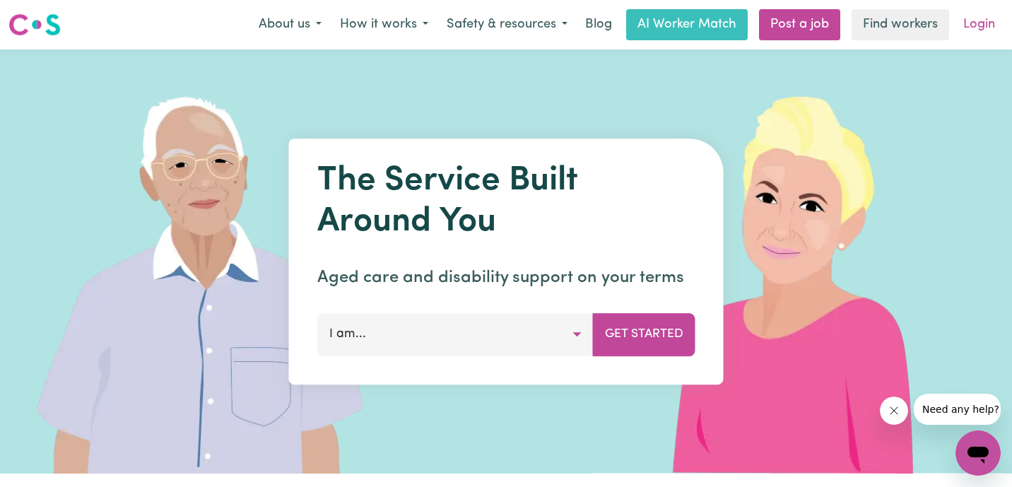
click at [980, 29] on link "Login" at bounding box center [979, 24] width 49 height 31
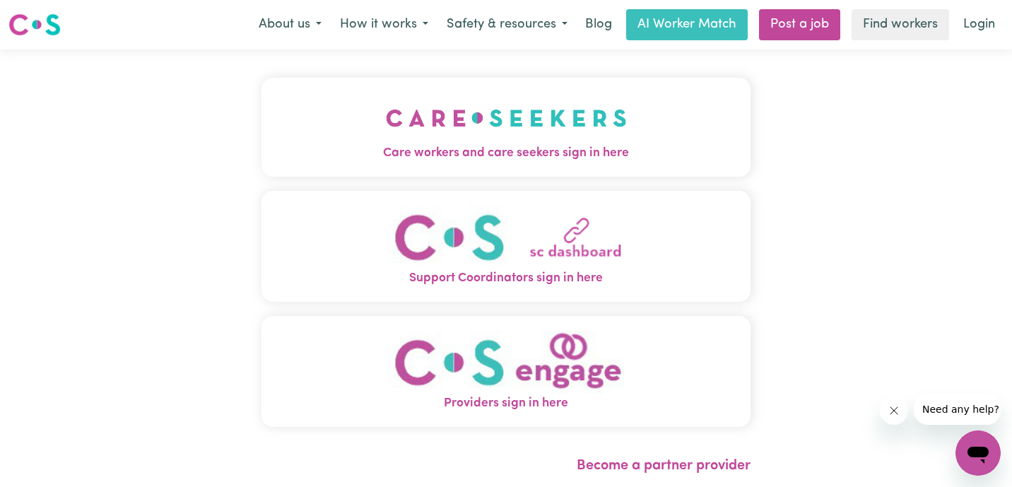
click at [423, 104] on img "Care workers and care seekers sign in here" at bounding box center [506, 118] width 241 height 52
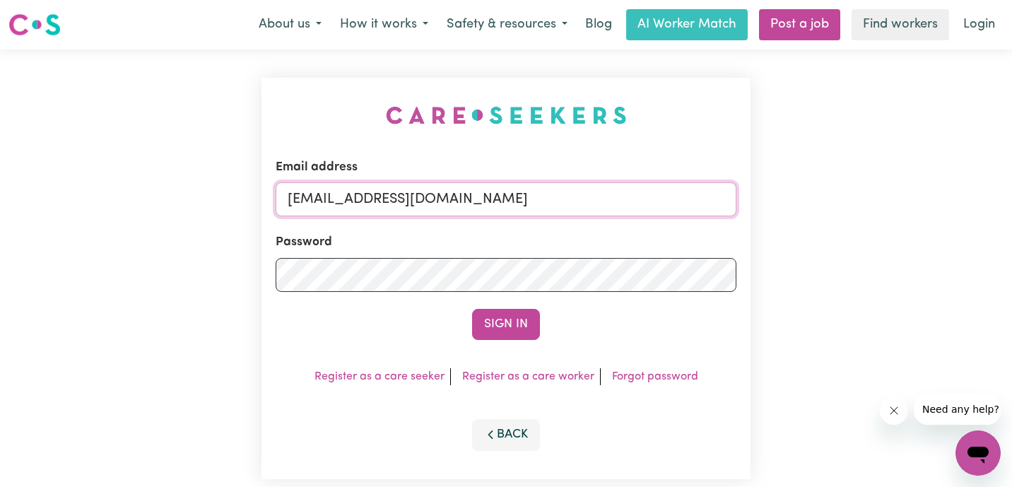
drag, startPoint x: 486, startPoint y: 197, endPoint x: 125, endPoint y: 133, distance: 366.8
click at [125, 133] on div "Email address [EMAIL_ADDRESS][DOMAIN_NAME] Password Sign In Register as a care …" at bounding box center [506, 278] width 1012 height 458
paste input "[EMAIL_ADDRESS][DOMAIN_NAME]"
click at [472, 309] on button "Sign In" at bounding box center [506, 324] width 68 height 31
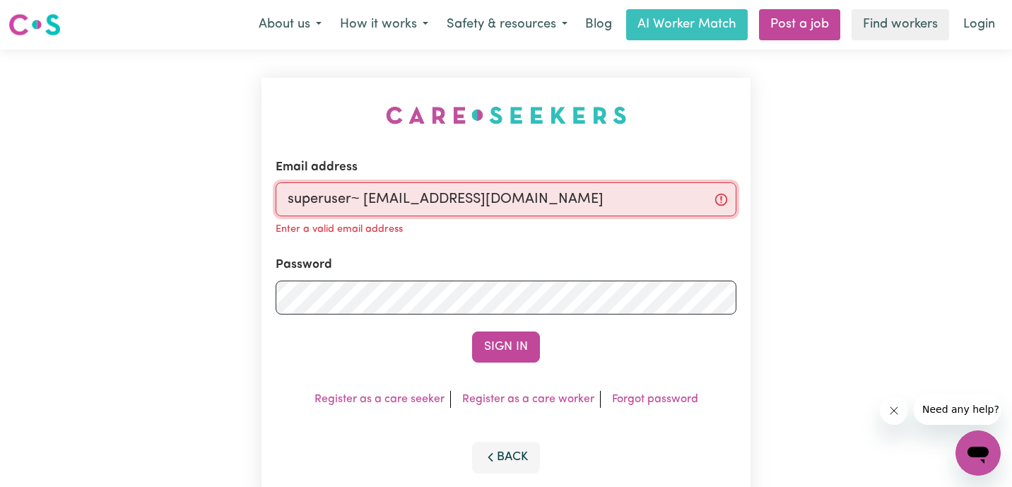
click at [361, 196] on input "superuser~ [EMAIL_ADDRESS][DOMAIN_NAME]" at bounding box center [506, 199] width 461 height 34
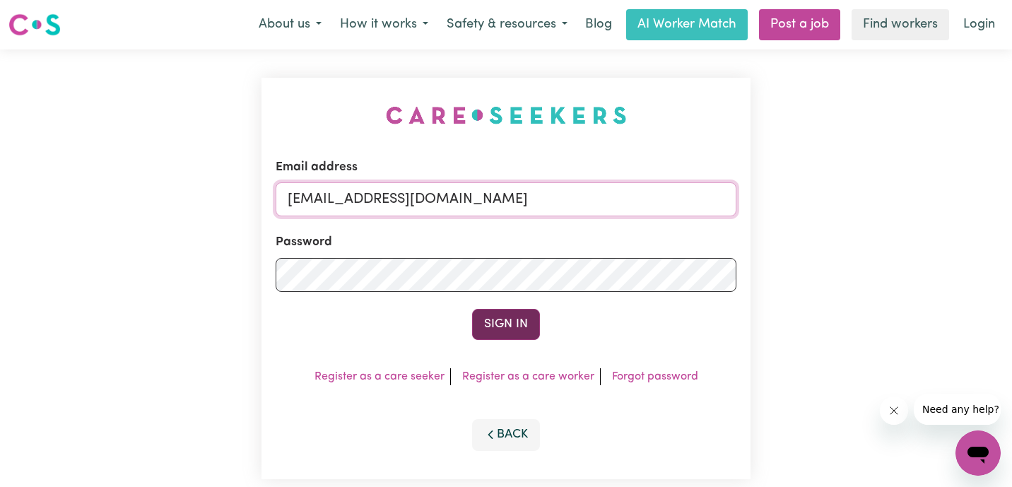
type input "[EMAIL_ADDRESS][DOMAIN_NAME]"
click at [521, 324] on button "Sign In" at bounding box center [506, 324] width 68 height 31
